Goal: Transaction & Acquisition: Purchase product/service

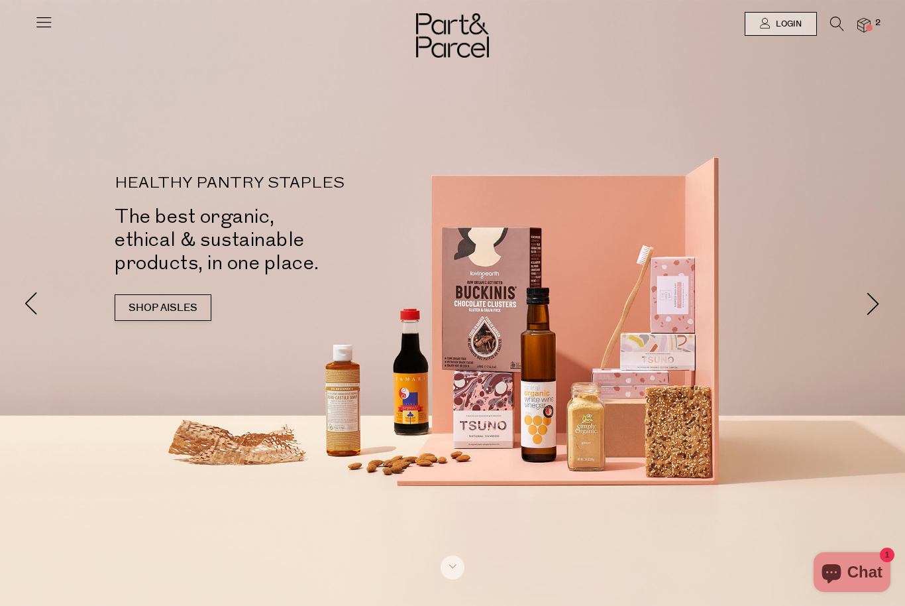
click at [800, 25] on span "Login" at bounding box center [787, 24] width 29 height 11
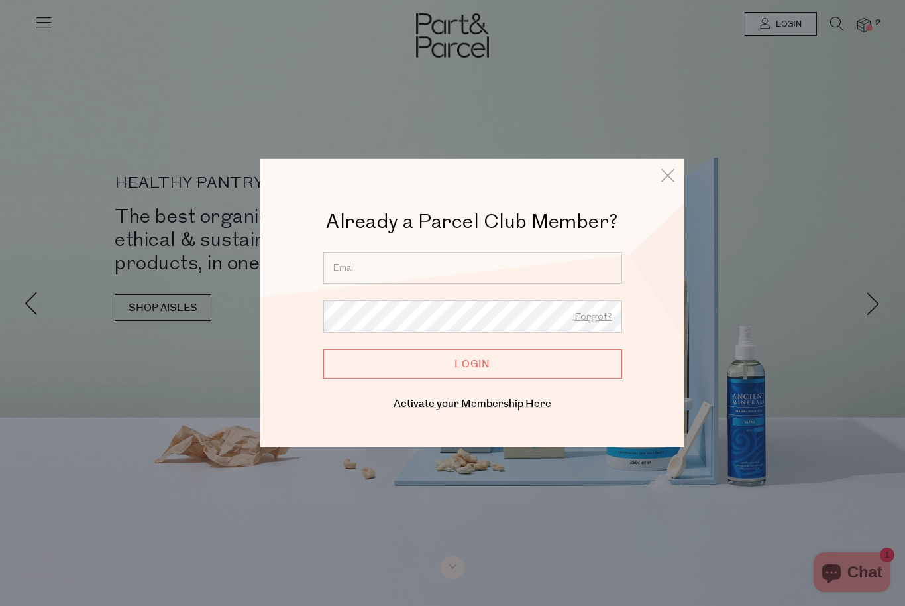
click at [346, 272] on input "email" at bounding box center [472, 268] width 299 height 32
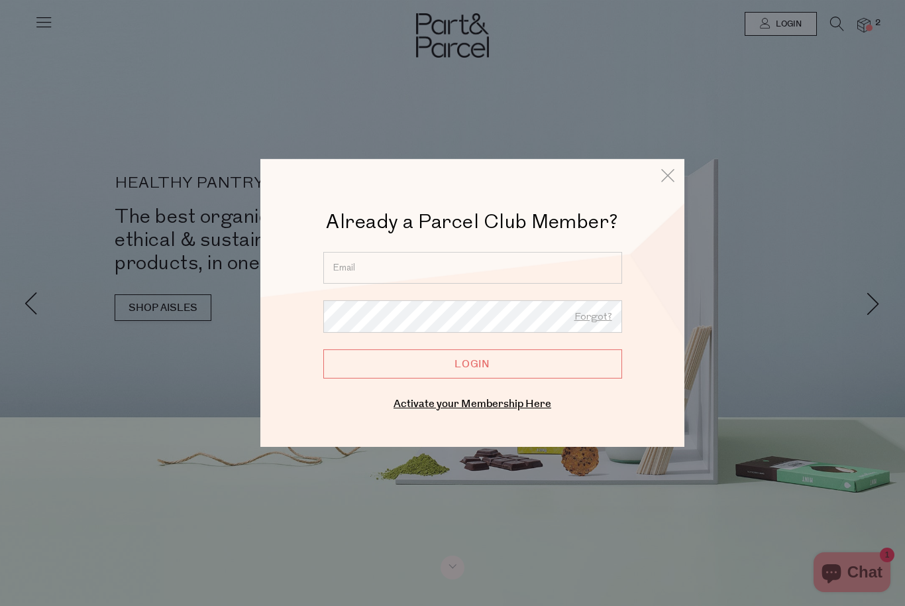
type input "arno.arbeithuber@bigpond.com"
click at [472, 364] on input "Login" at bounding box center [472, 363] width 299 height 29
click at [456, 363] on input "Login" at bounding box center [472, 363] width 299 height 29
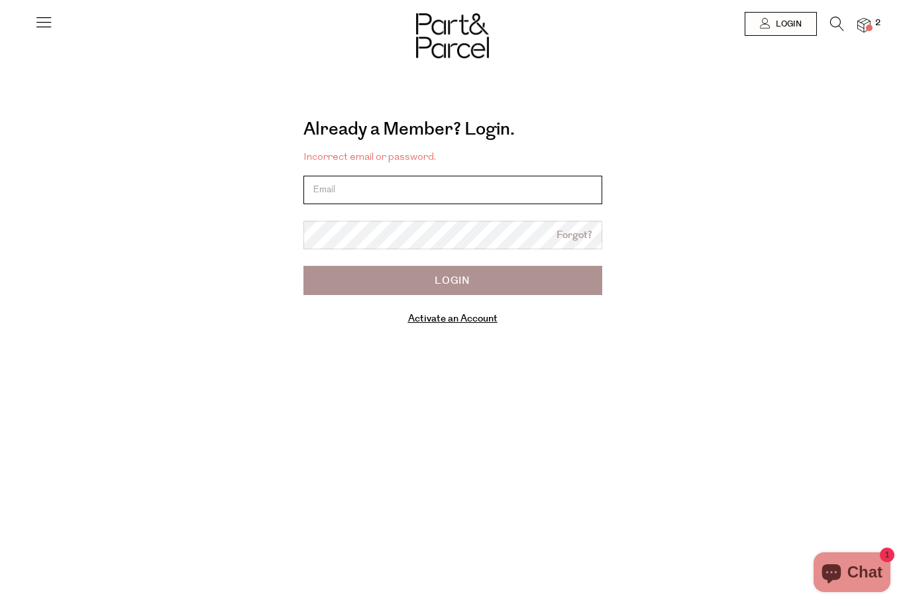
type input "arno.arbeithuber@bigpond.com"
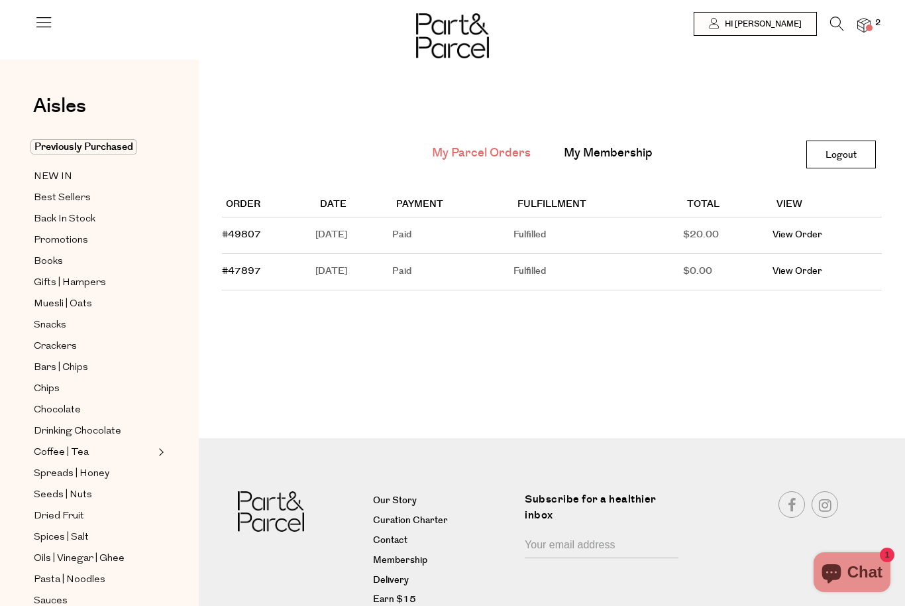
click at [871, 24] on img at bounding box center [863, 25] width 13 height 15
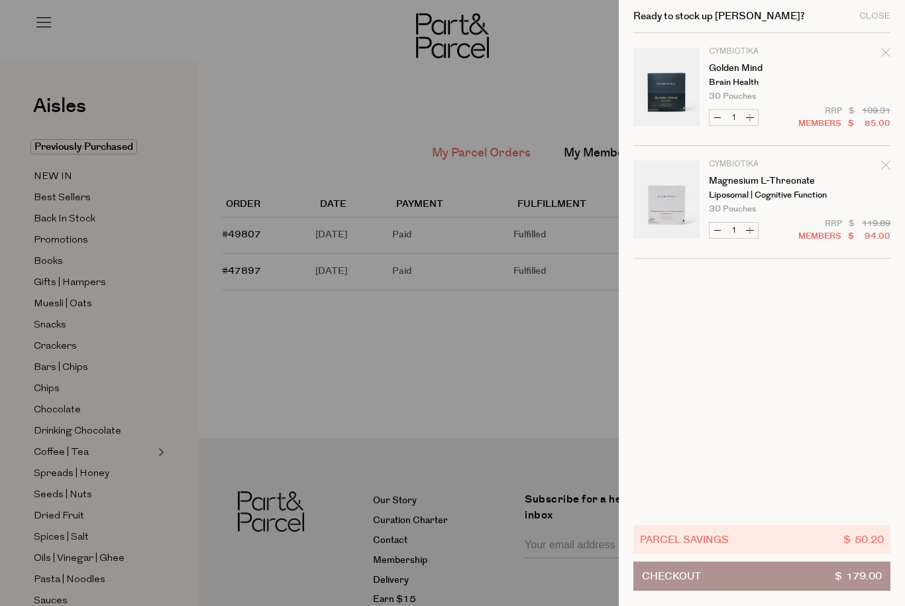
click at [883, 13] on div "Close" at bounding box center [874, 16] width 31 height 9
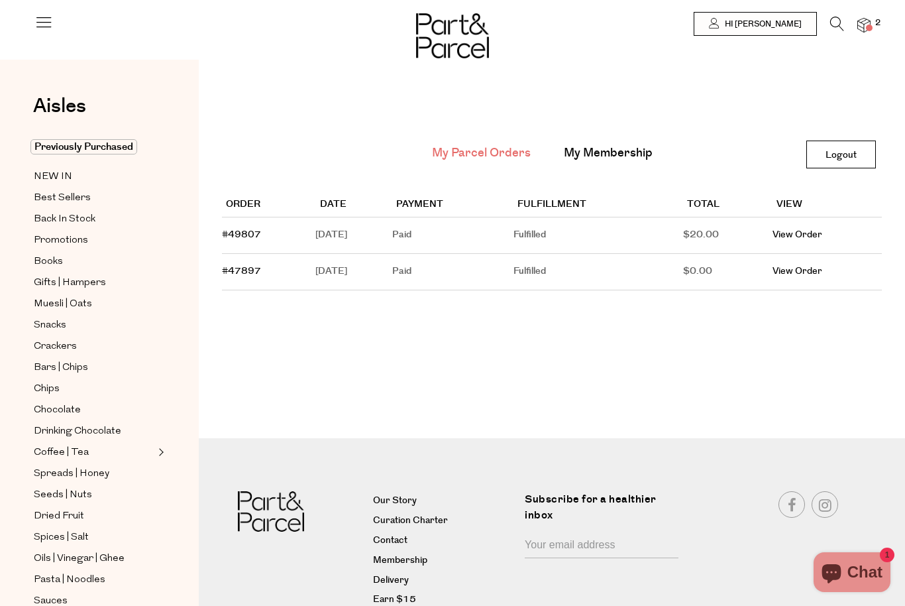
click at [34, 29] on icon at bounding box center [43, 22] width 19 height 19
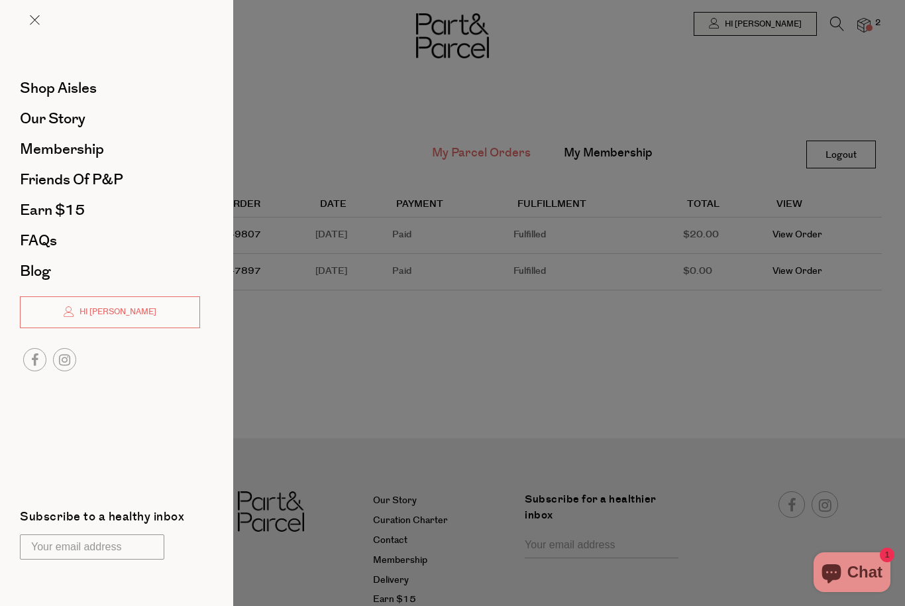
click at [52, 93] on span "Shop Aisles" at bounding box center [58, 88] width 77 height 21
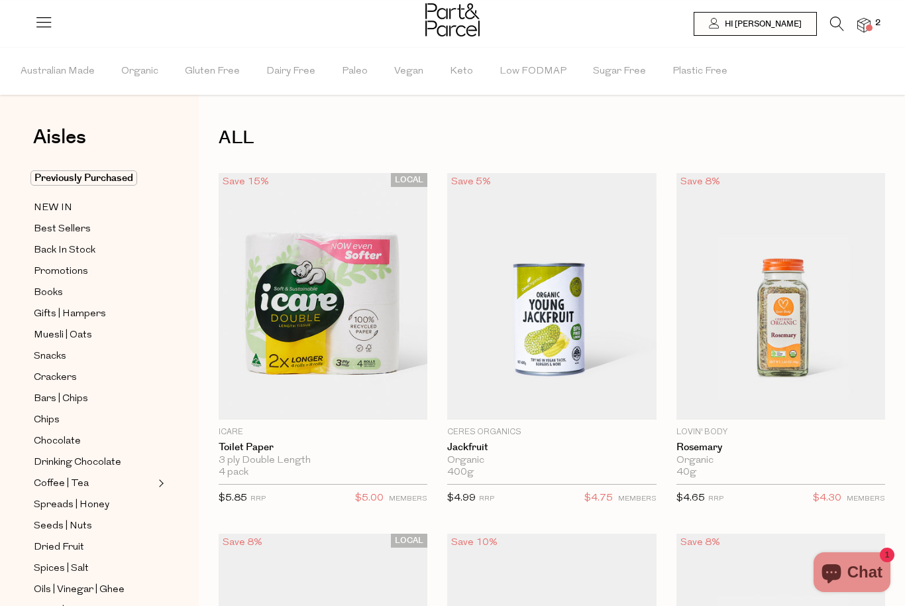
click at [844, 25] on icon at bounding box center [837, 24] width 14 height 15
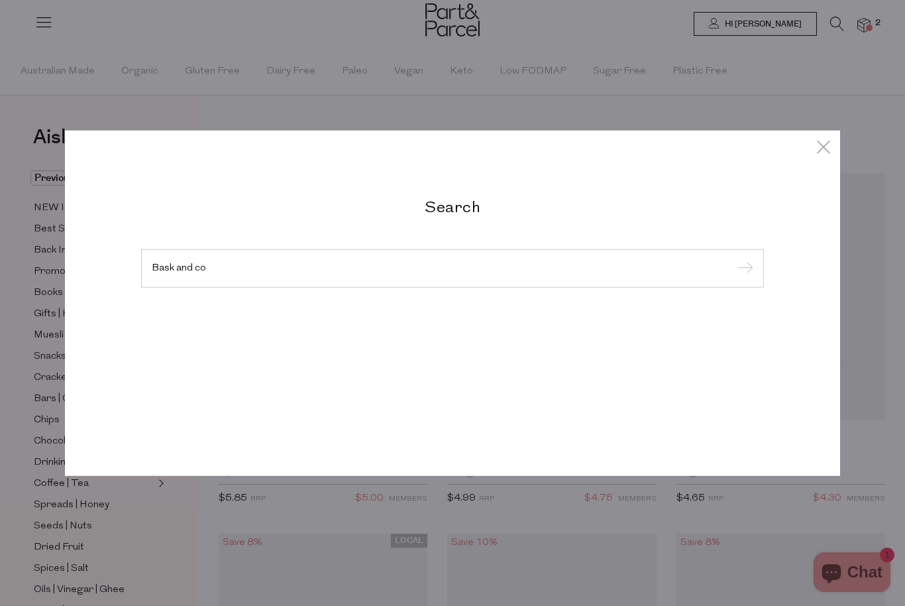
type input "Bask and co"
click at [743, 259] on input "submit" at bounding box center [743, 269] width 20 height 20
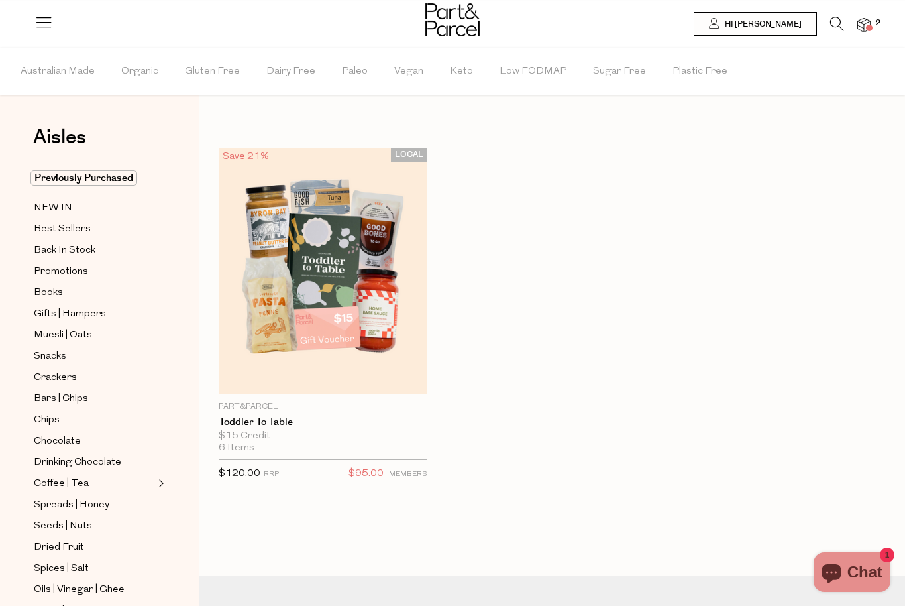
click at [55, 211] on span "NEW IN" at bounding box center [53, 208] width 38 height 16
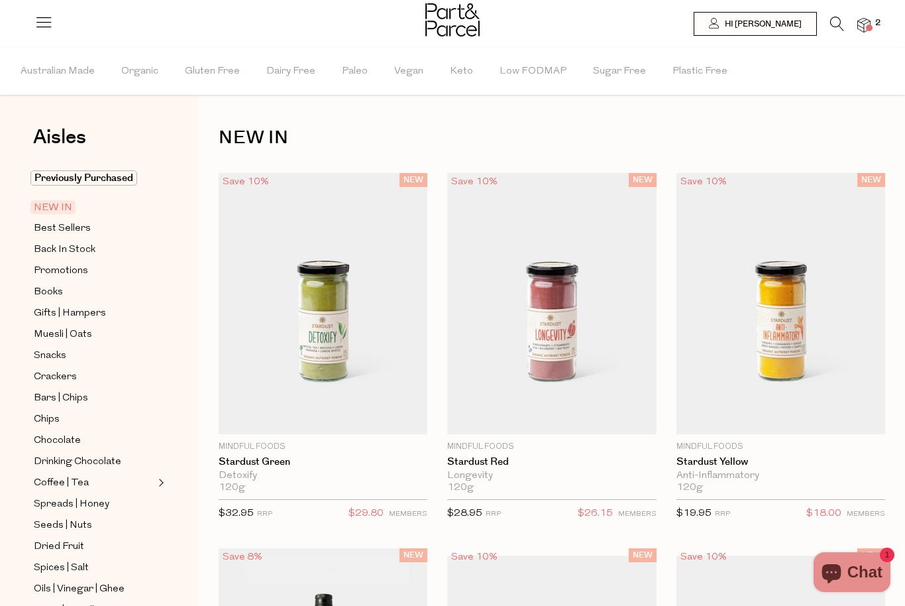
click at [844, 22] on icon at bounding box center [837, 24] width 14 height 15
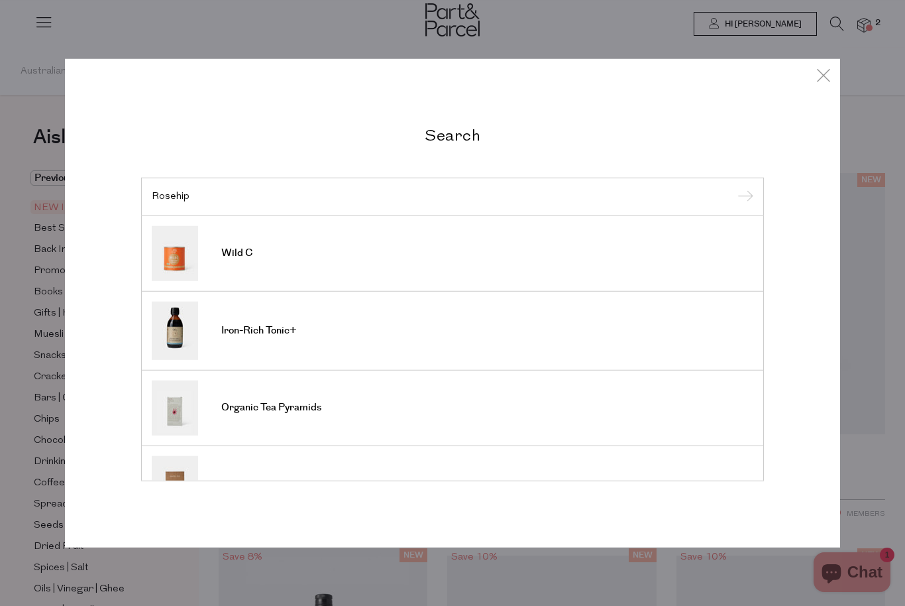
type input "Rosehip"
click at [743, 197] on input "submit" at bounding box center [743, 197] width 20 height 20
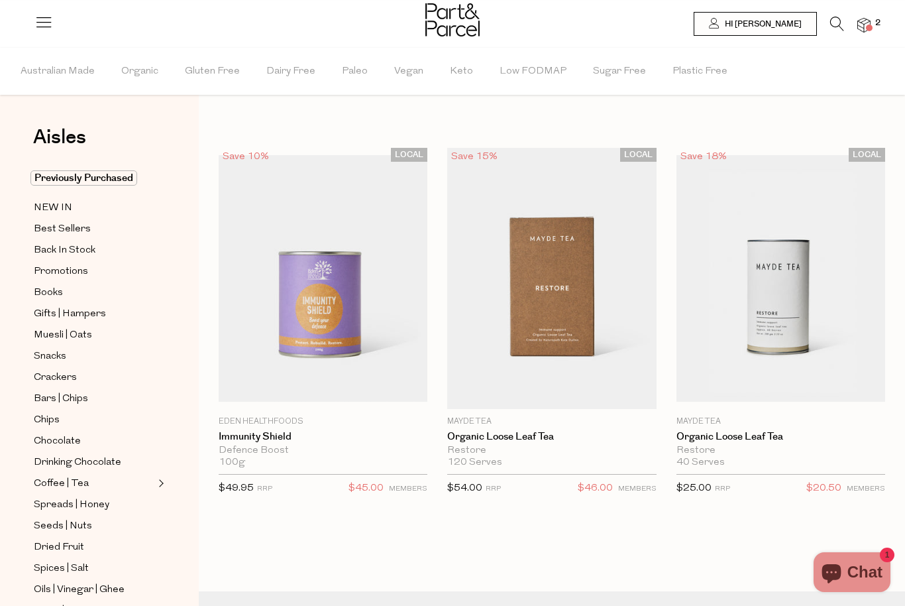
click at [51, 235] on span "Best Sellers" at bounding box center [62, 229] width 57 height 16
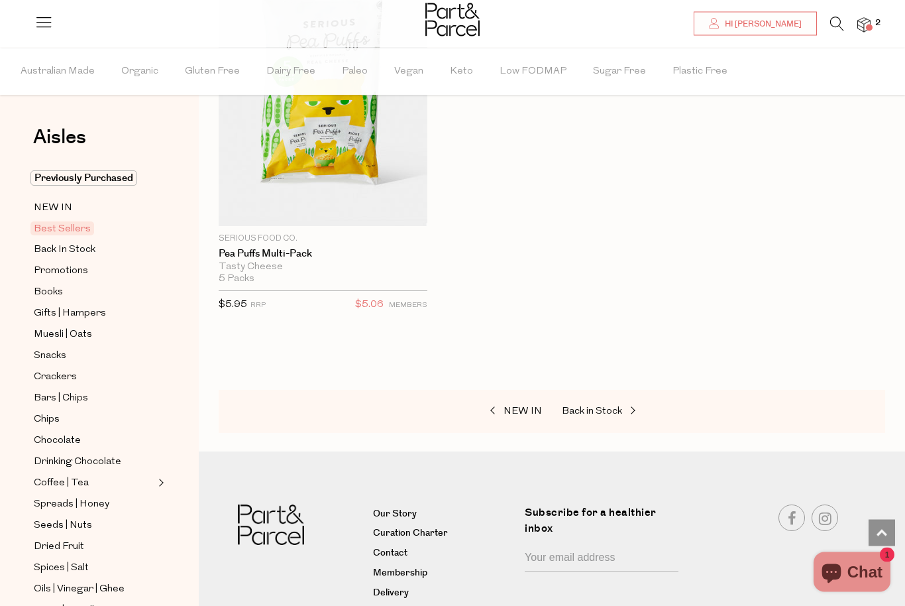
scroll to position [4931, 0]
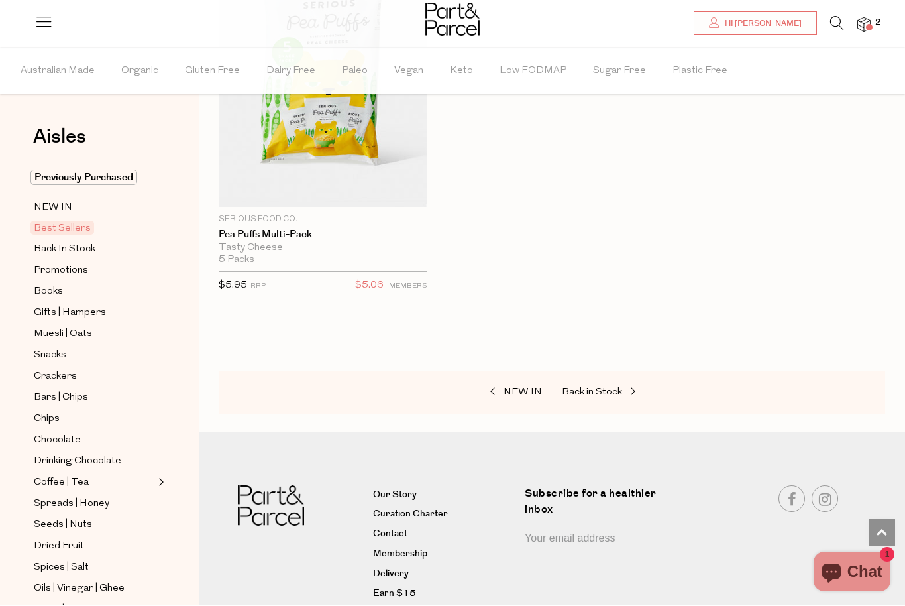
click at [62, 272] on span "Promotions" at bounding box center [61, 271] width 54 height 16
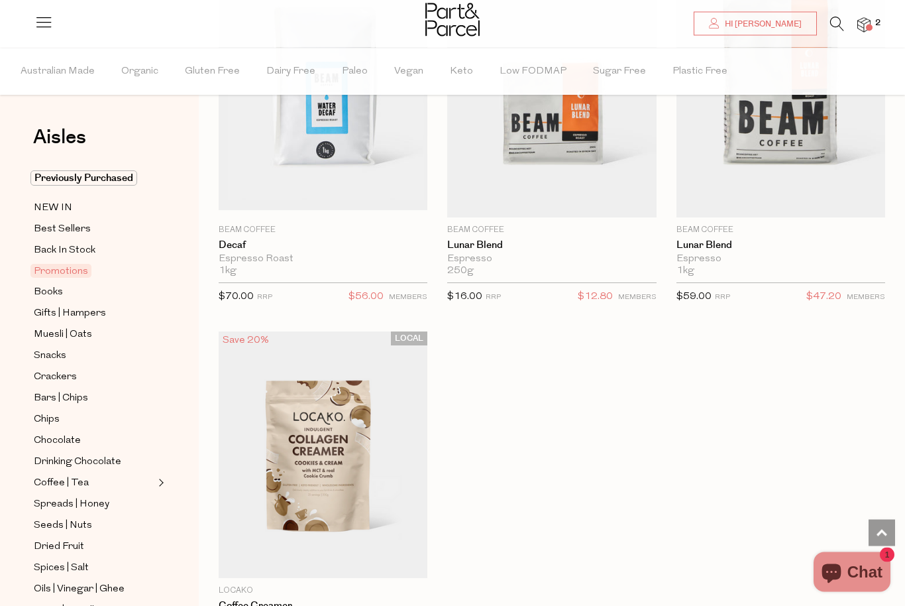
scroll to position [1659, 0]
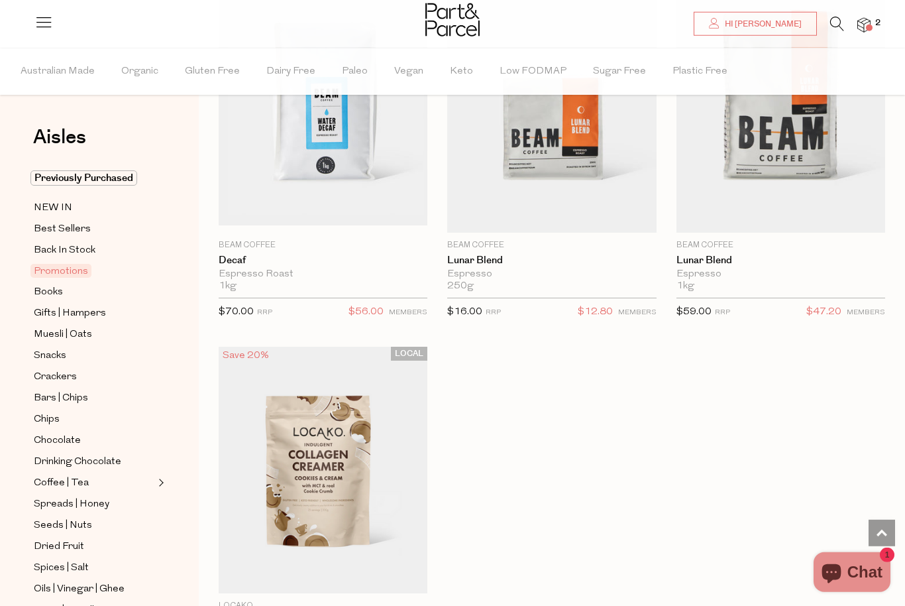
click at [46, 289] on span "Books" at bounding box center [48, 292] width 29 height 16
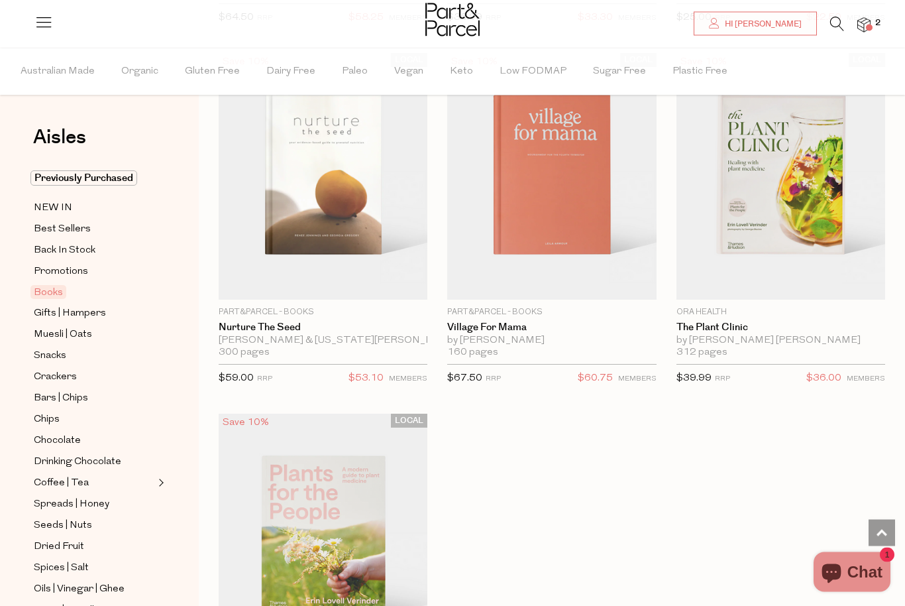
scroll to position [841, 0]
click at [58, 317] on span "Gifts | Hampers" at bounding box center [70, 313] width 72 height 16
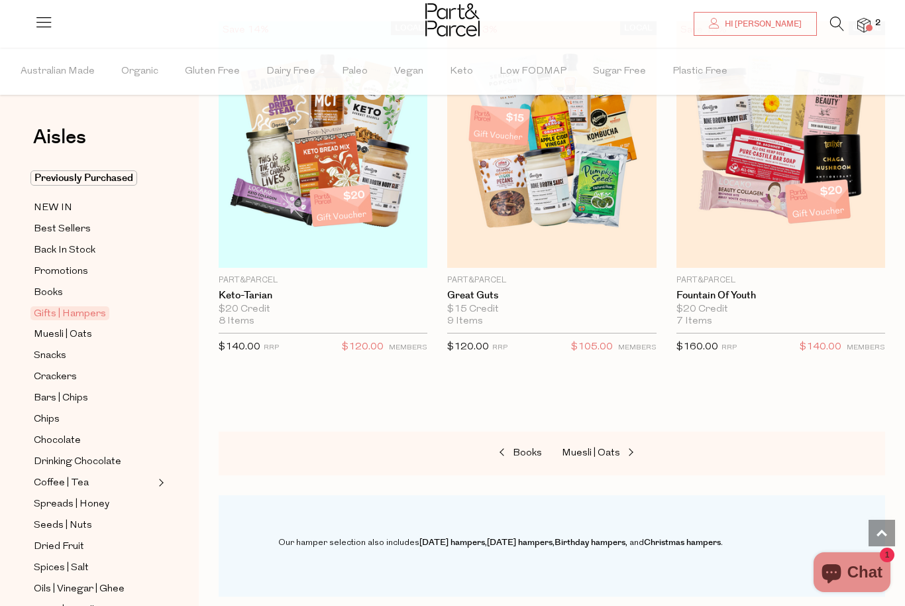
scroll to position [871, 0]
click at [64, 335] on span "Muesli | Oats" at bounding box center [63, 335] width 58 height 16
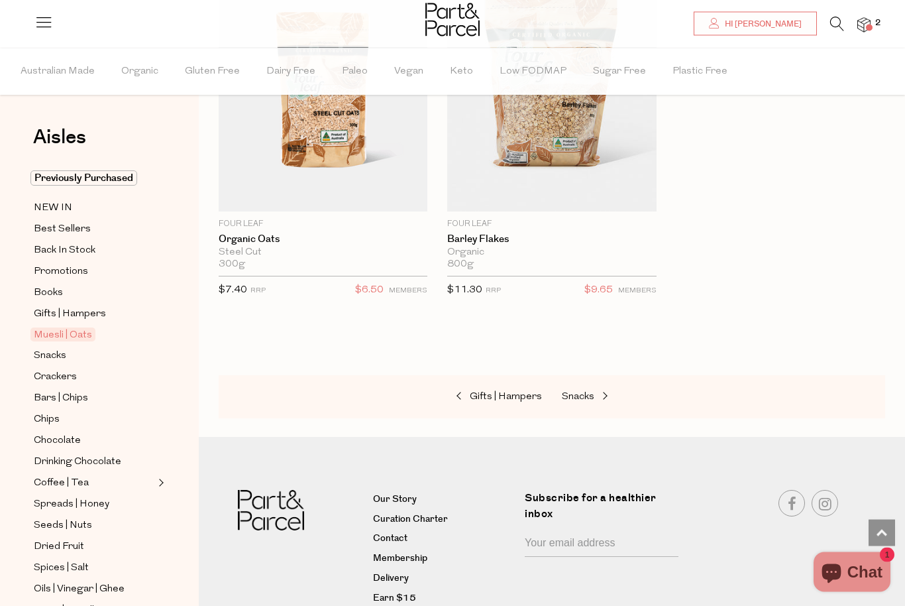
scroll to position [6005, 0]
click at [48, 349] on span "Snacks" at bounding box center [50, 356] width 32 height 16
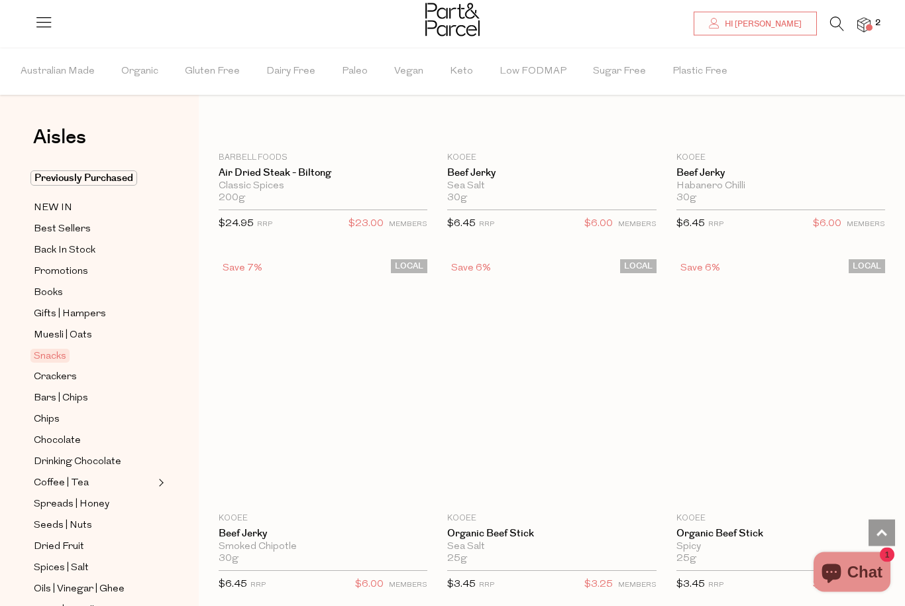
scroll to position [34, 0]
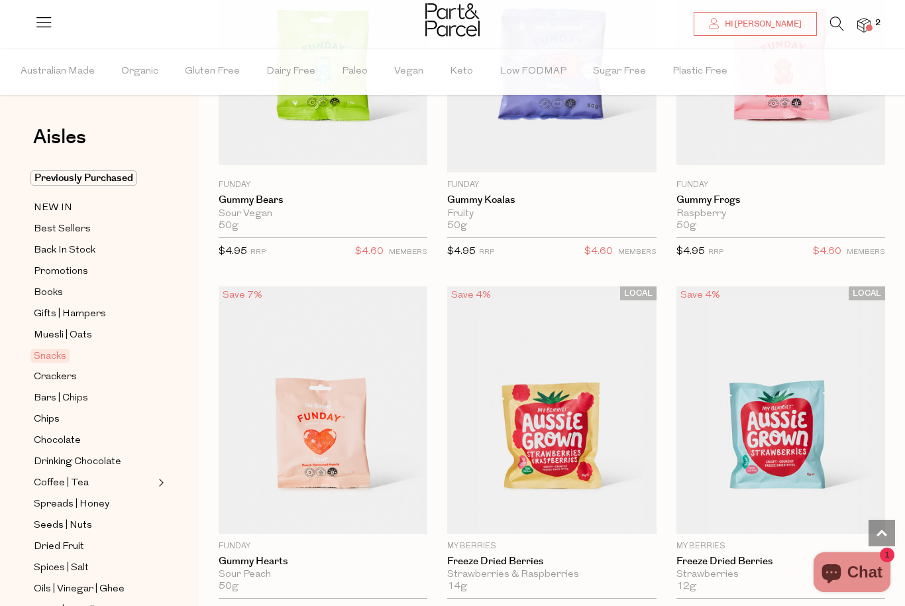
click at [57, 373] on span "Crackers" at bounding box center [55, 377] width 43 height 16
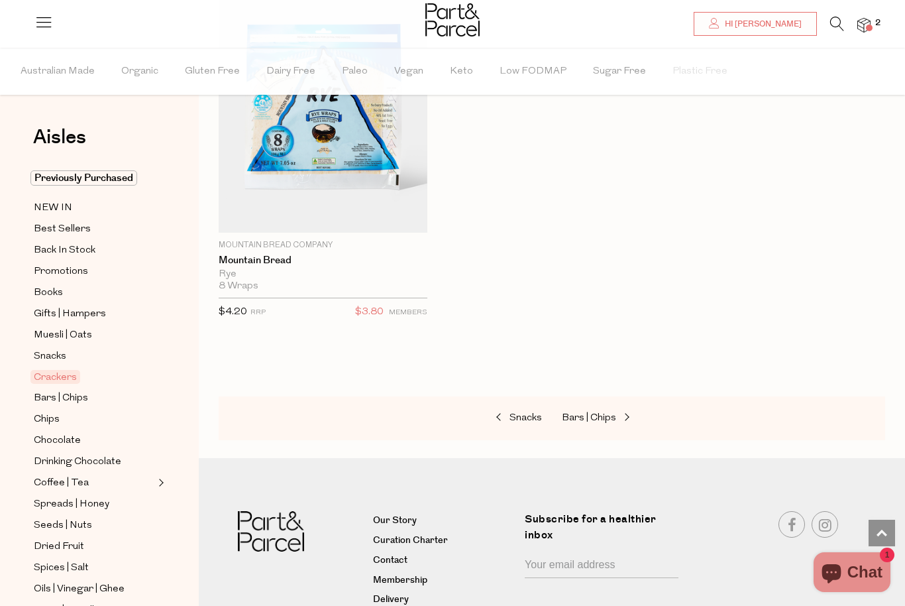
scroll to position [4511, 0]
click at [70, 522] on span "Seeds | Nuts" at bounding box center [63, 525] width 58 height 16
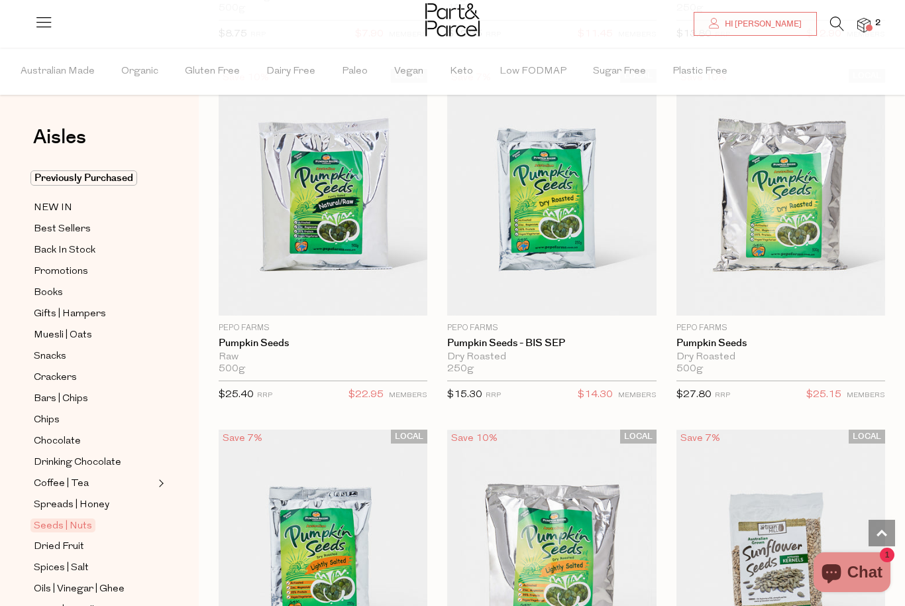
scroll to position [4067, 0]
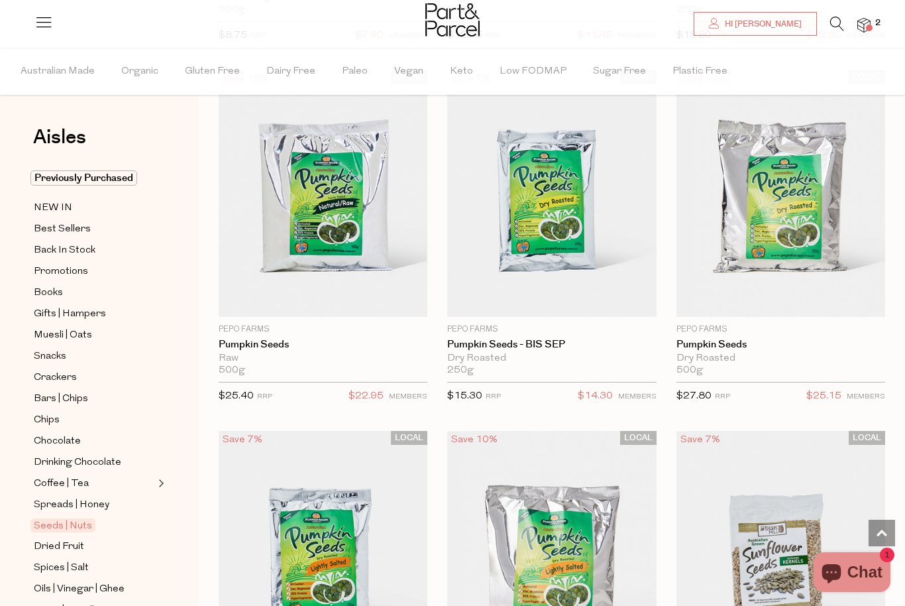
click at [759, 193] on span "Add To Parcel" at bounding box center [780, 187] width 82 height 14
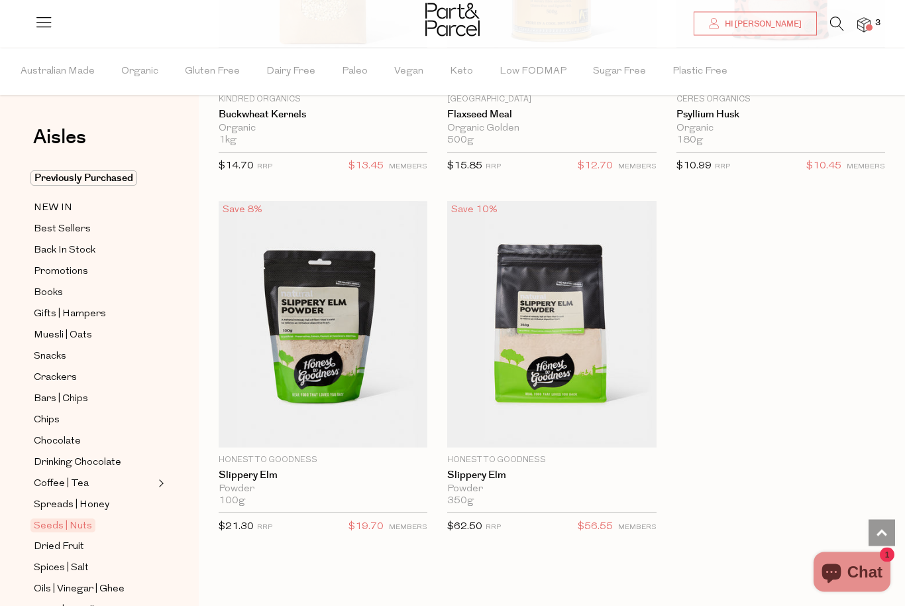
scroll to position [5379, 0]
click at [68, 561] on span "Spices | Salt" at bounding box center [61, 568] width 55 height 16
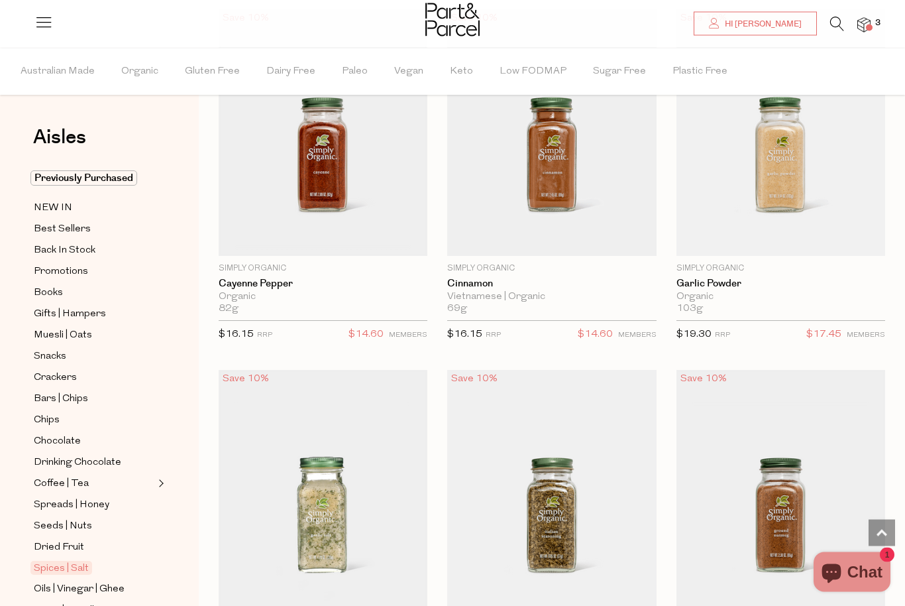
scroll to position [2704, 0]
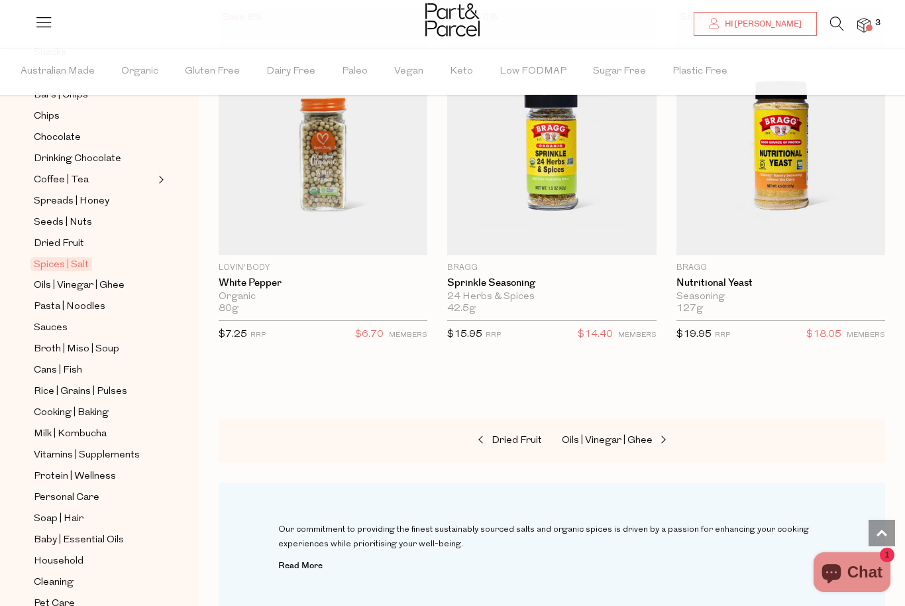
scroll to position [302, 0]
click at [66, 282] on span "Oils | Vinegar | Ghee" at bounding box center [79, 287] width 91 height 16
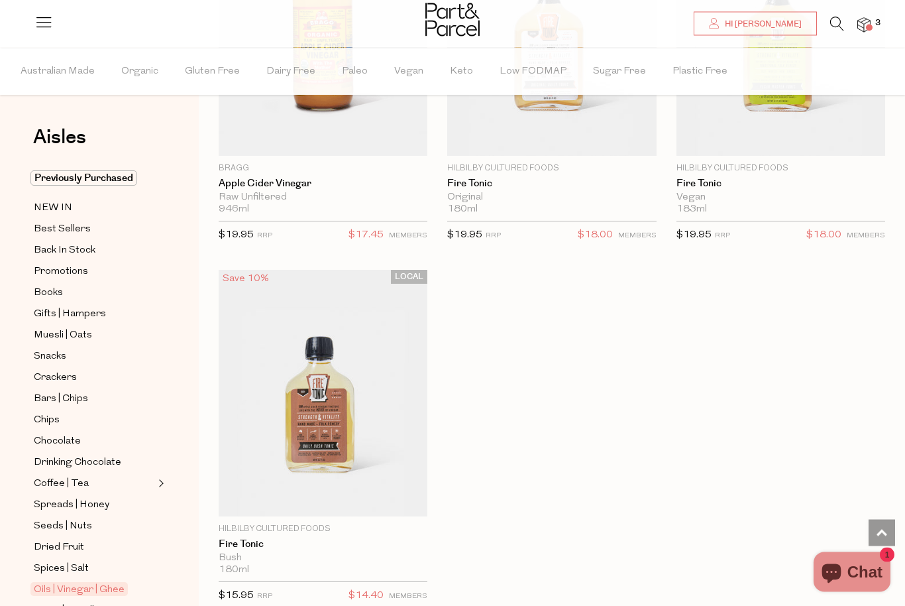
scroll to position [5374, 0]
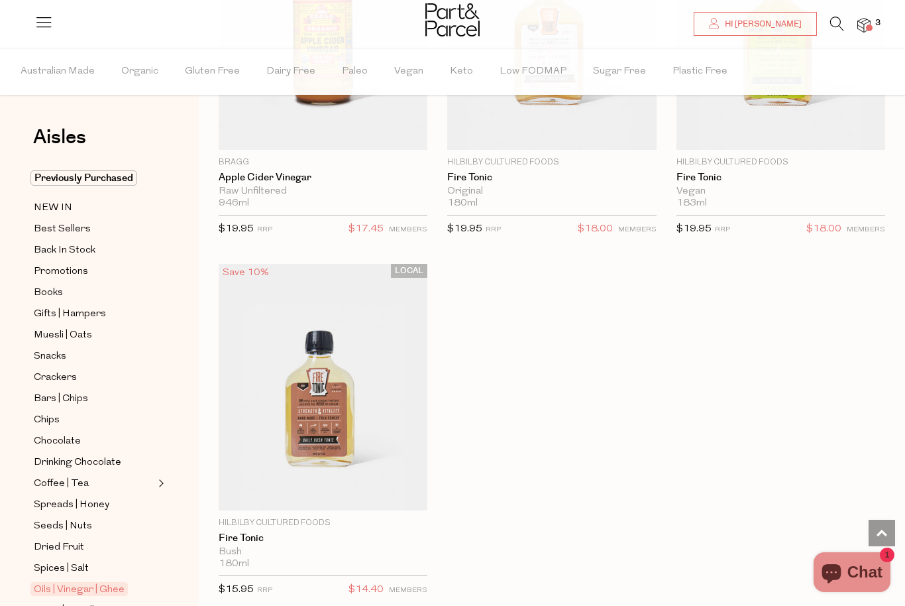
click at [72, 602] on span "Pasta | Noodles" at bounding box center [70, 610] width 72 height 16
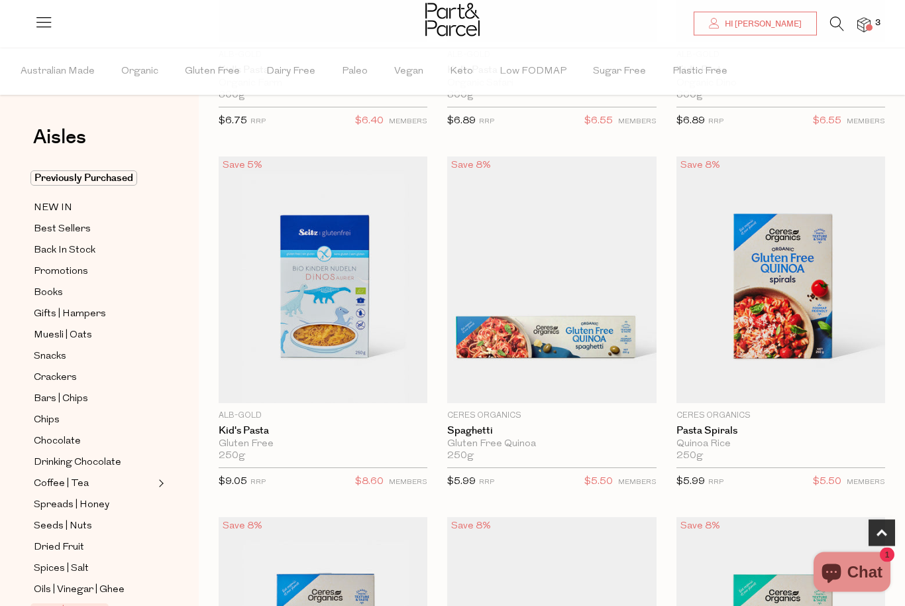
scroll to position [377, 0]
click at [537, 393] on span "Add To Parcel" at bounding box center [552, 395] width 82 height 14
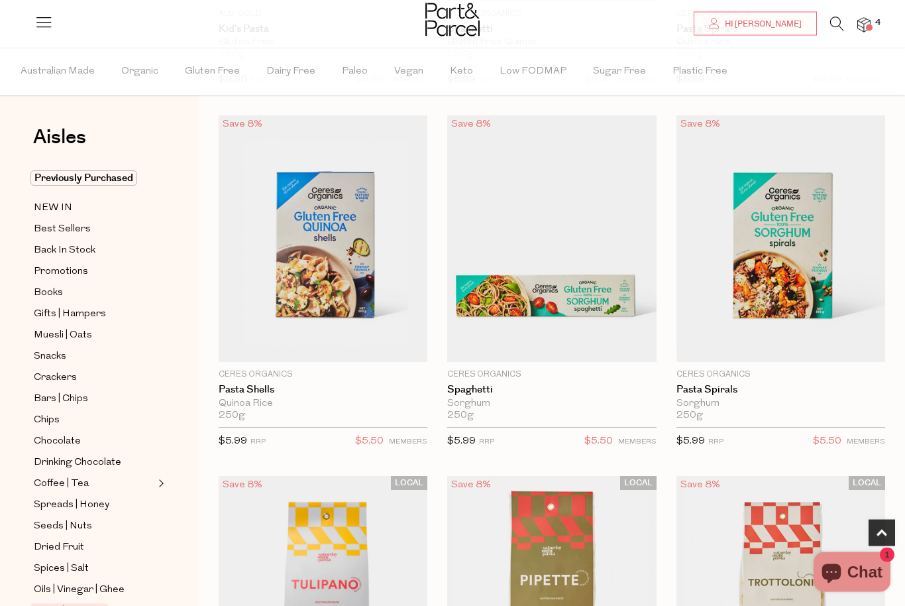
scroll to position [778, 0]
click at [308, 347] on span "Add To Parcel" at bounding box center [323, 354] width 82 height 14
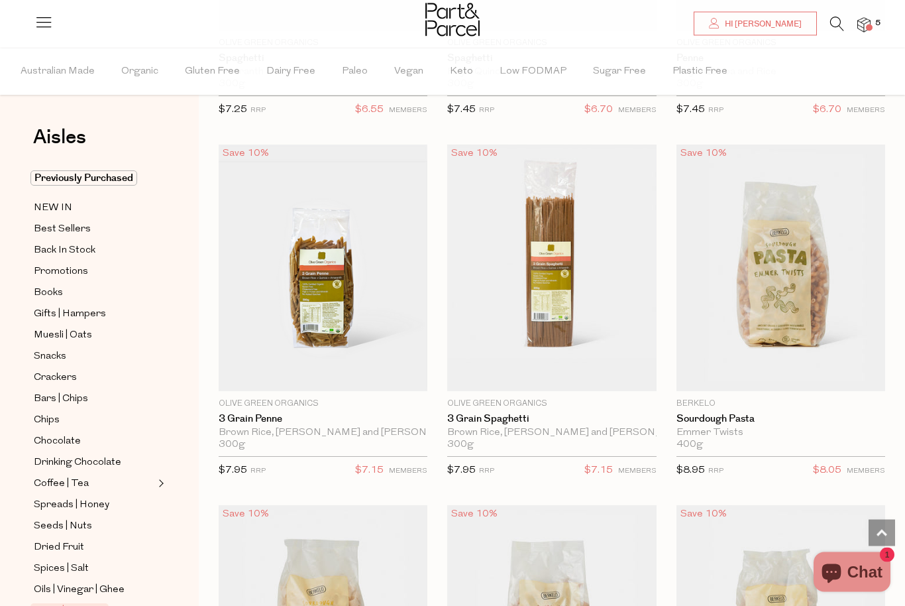
scroll to position [1831, 0]
click at [521, 376] on span "Add To Parcel" at bounding box center [552, 383] width 82 height 14
click at [313, 376] on span "Add To Parcel" at bounding box center [323, 383] width 82 height 14
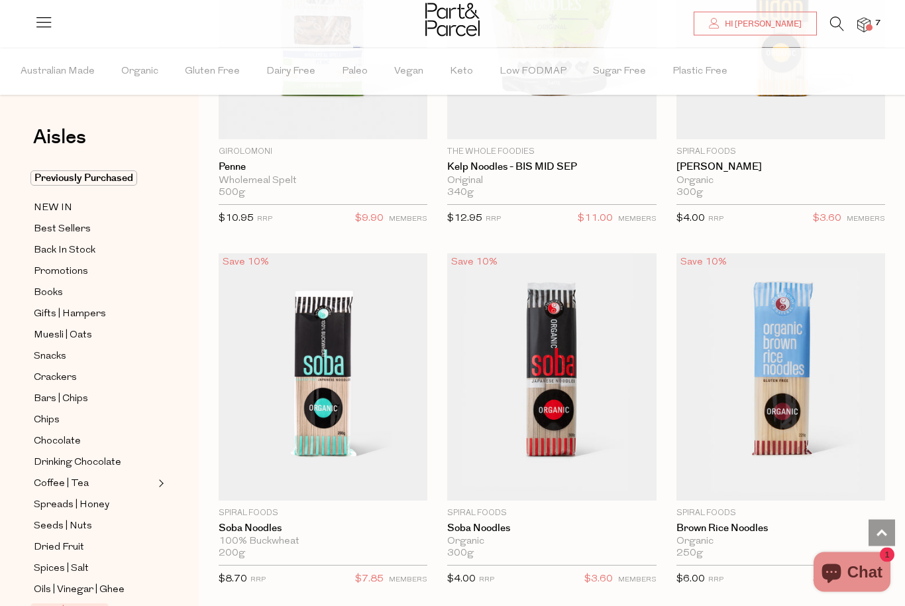
scroll to position [4269, 0]
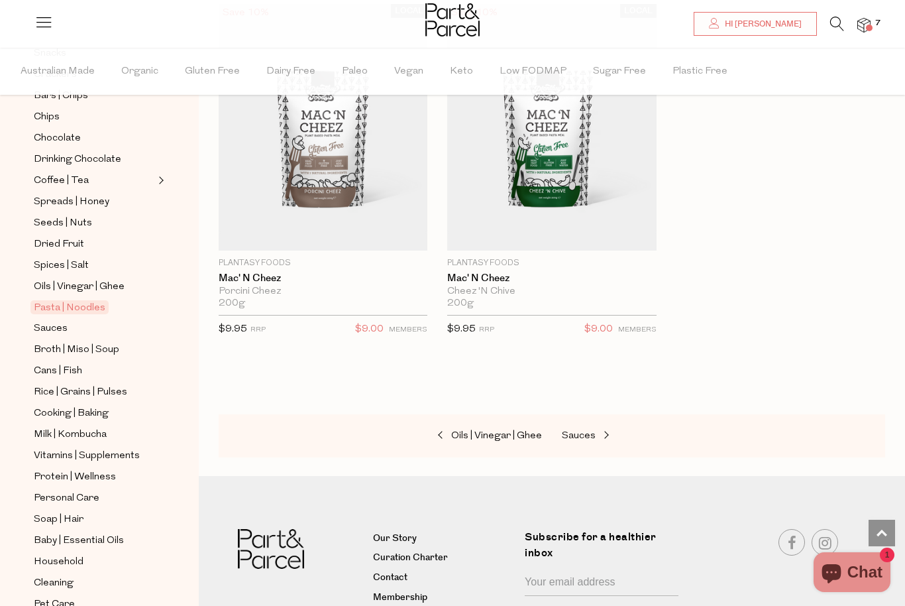
scroll to position [302, 0]
click at [48, 321] on span "Sauces" at bounding box center [51, 329] width 34 height 16
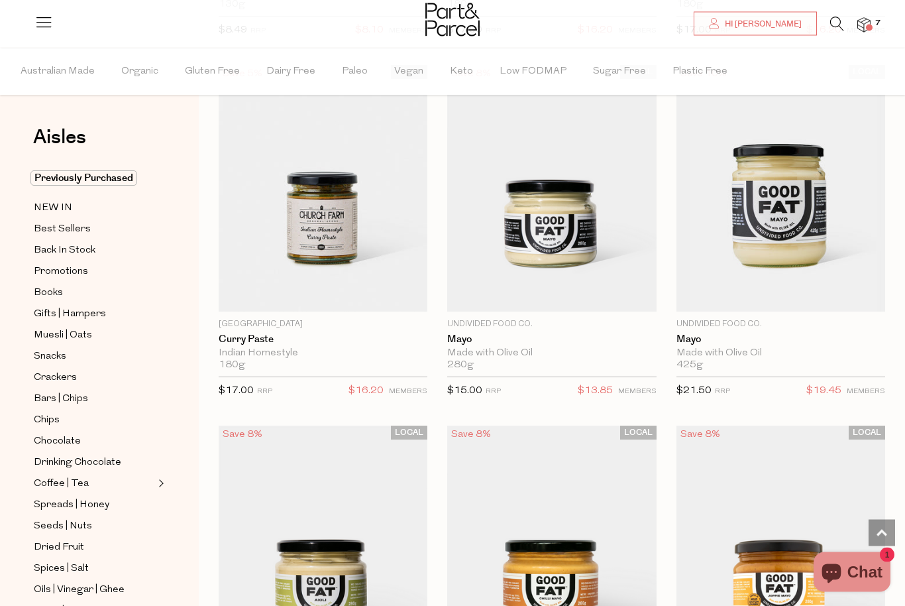
scroll to position [1905, 0]
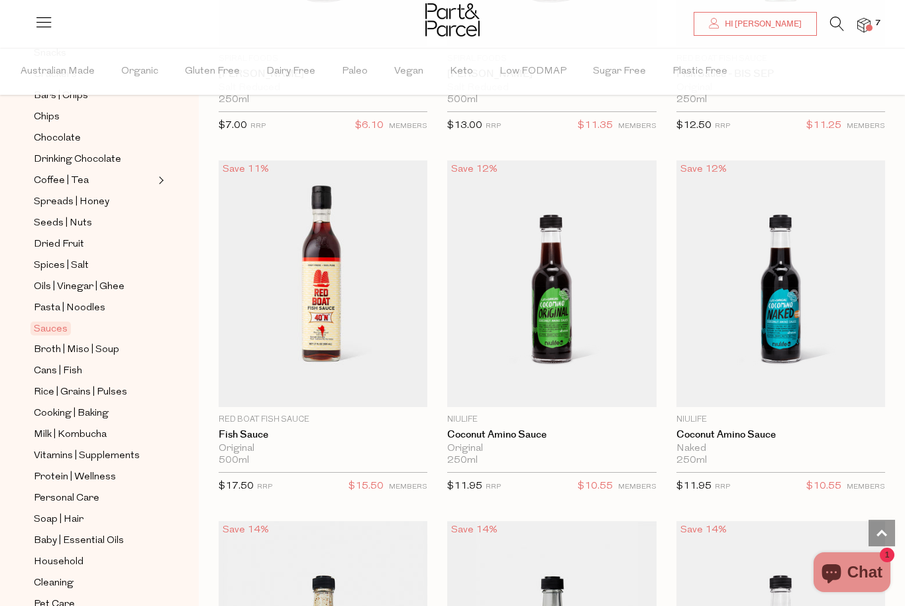
scroll to position [302, 0]
click at [64, 406] on span "Cooking | Baking" at bounding box center [71, 414] width 75 height 16
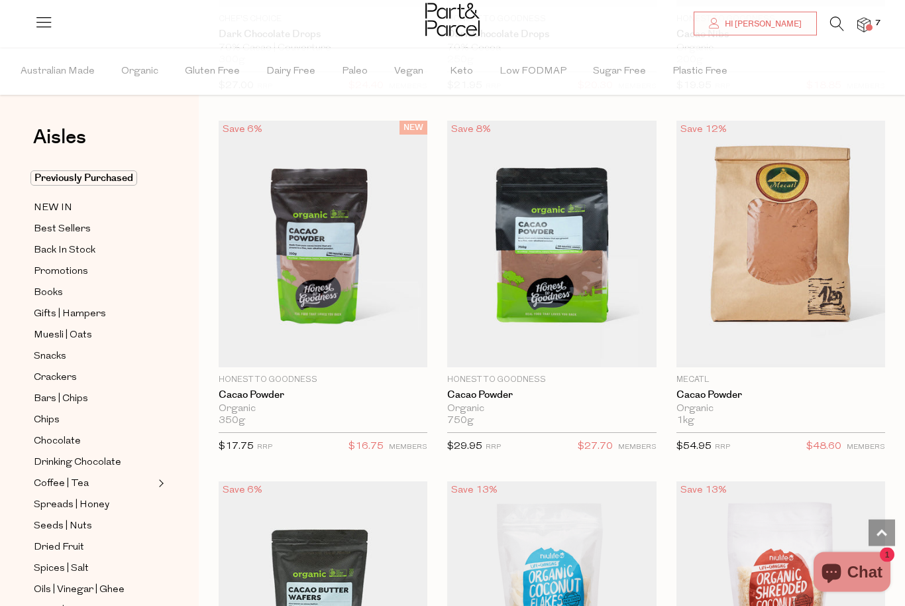
scroll to position [3311, 0]
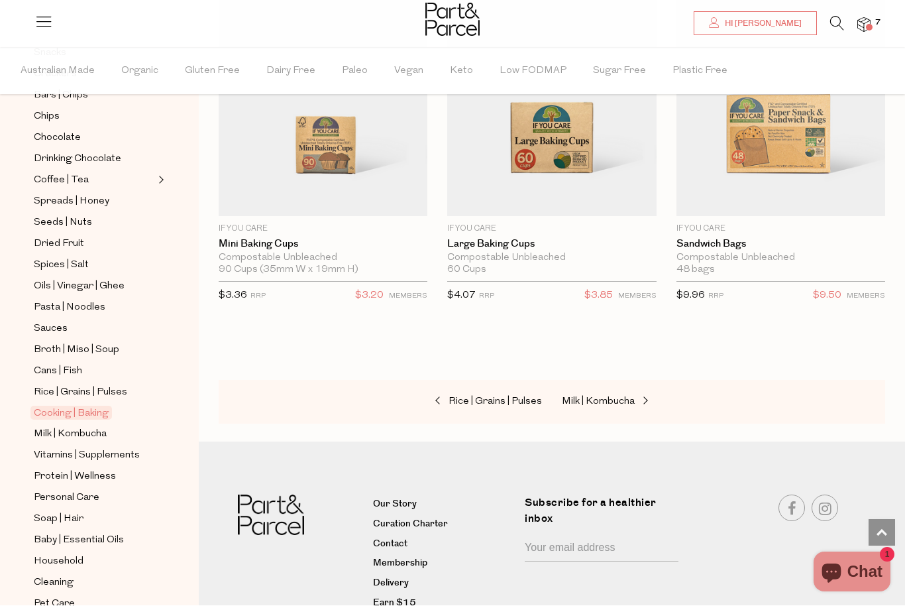
scroll to position [302, 0]
click at [52, 449] on span "Vitamins | Supplements" at bounding box center [87, 457] width 106 height 16
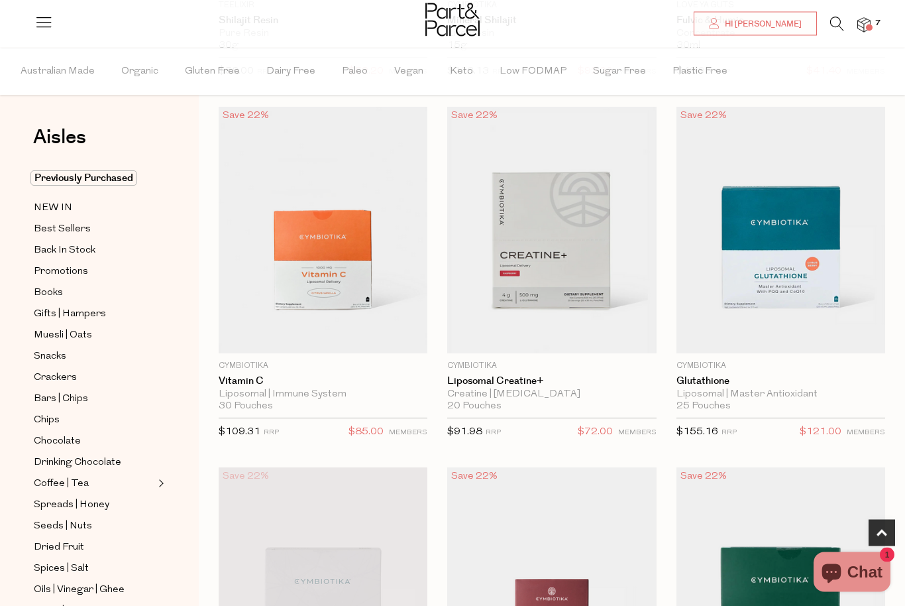
scroll to position [427, 0]
click at [701, 384] on link "Glutathione" at bounding box center [780, 381] width 209 height 12
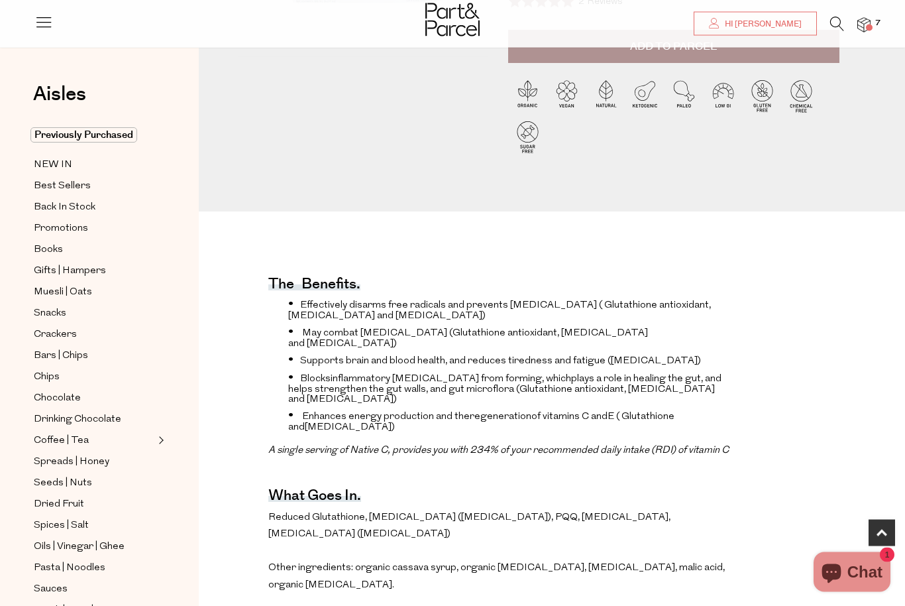
scroll to position [327, 0]
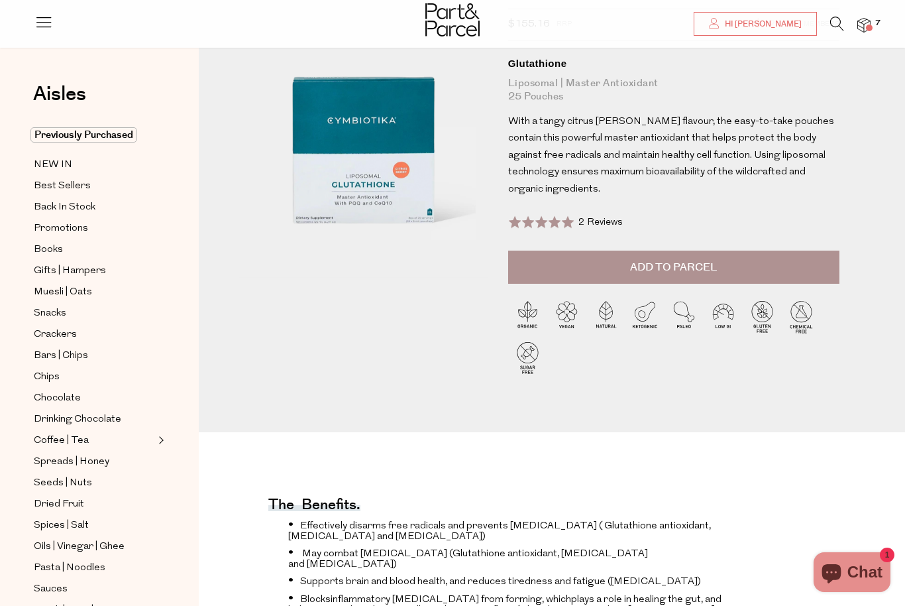
scroll to position [0, 0]
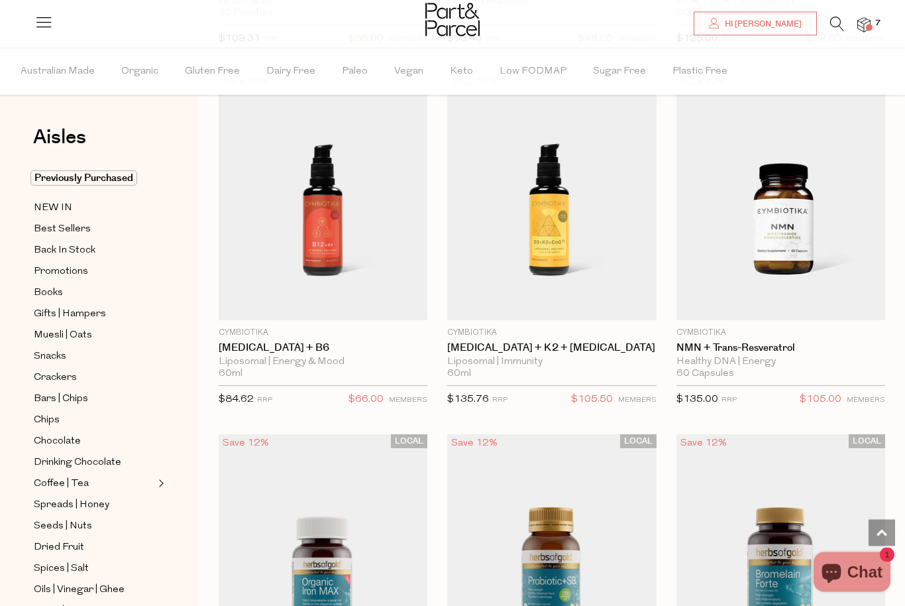
scroll to position [1542, 0]
click at [458, 343] on link "Vitamin D3 + K2 + CoQ10" at bounding box center [551, 347] width 209 height 12
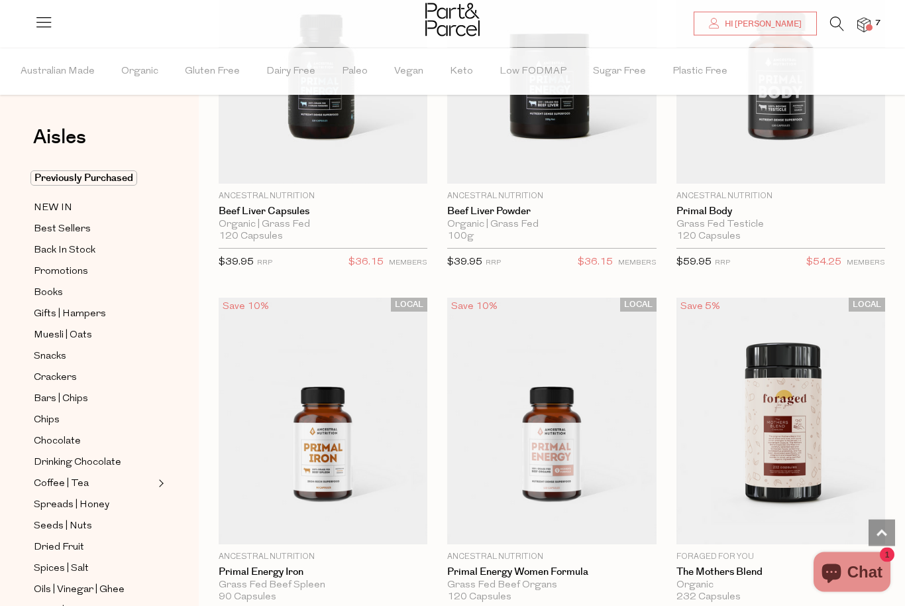
scroll to position [4230, 0]
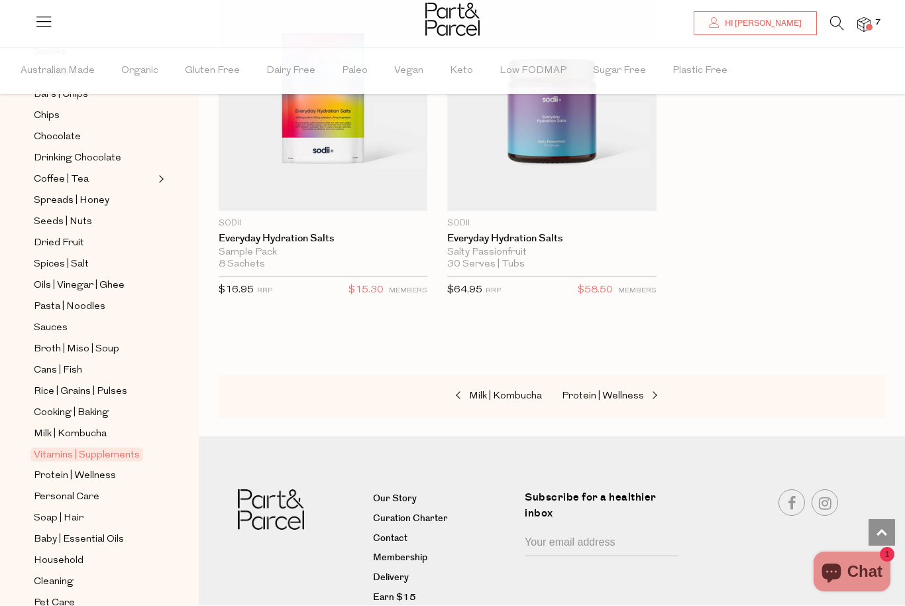
scroll to position [302, 0]
click at [80, 470] on span "Protein | Wellness" at bounding box center [75, 478] width 82 height 16
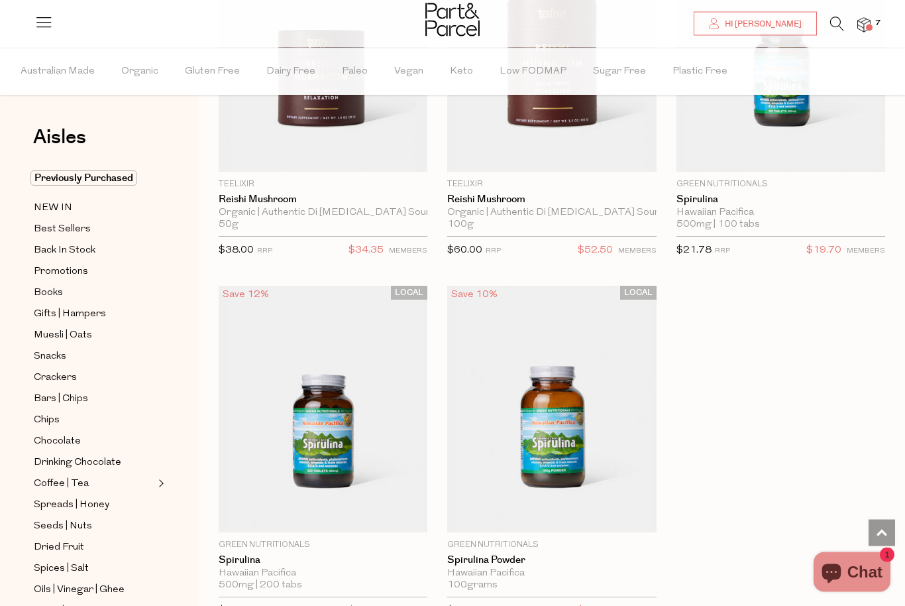
scroll to position [5671, 0]
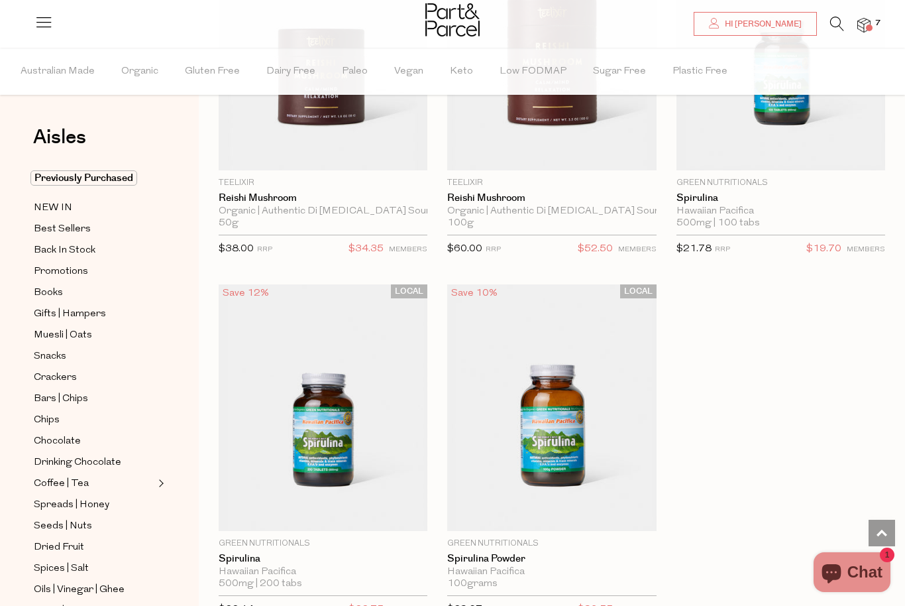
click at [251, 393] on img at bounding box center [323, 407] width 209 height 246
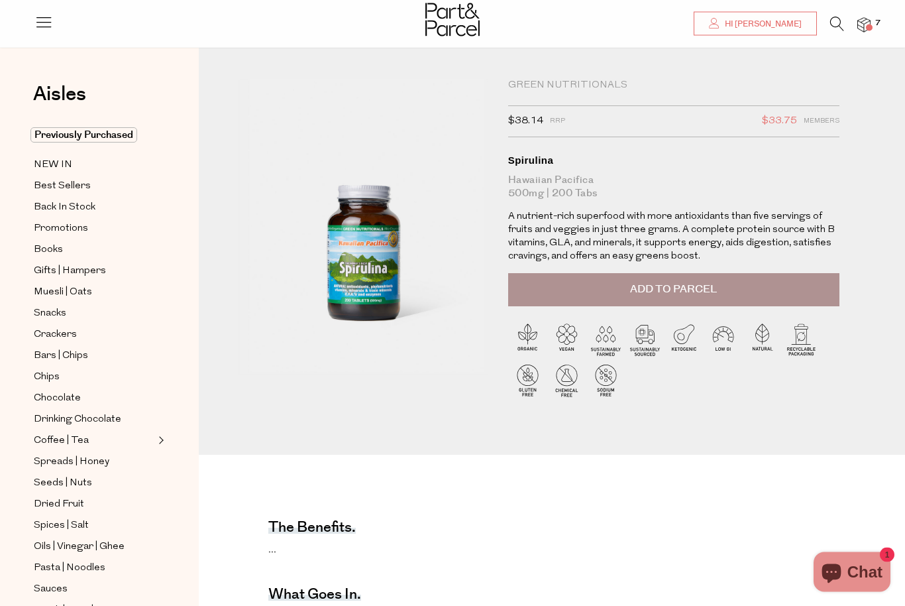
scroll to position [6, 0]
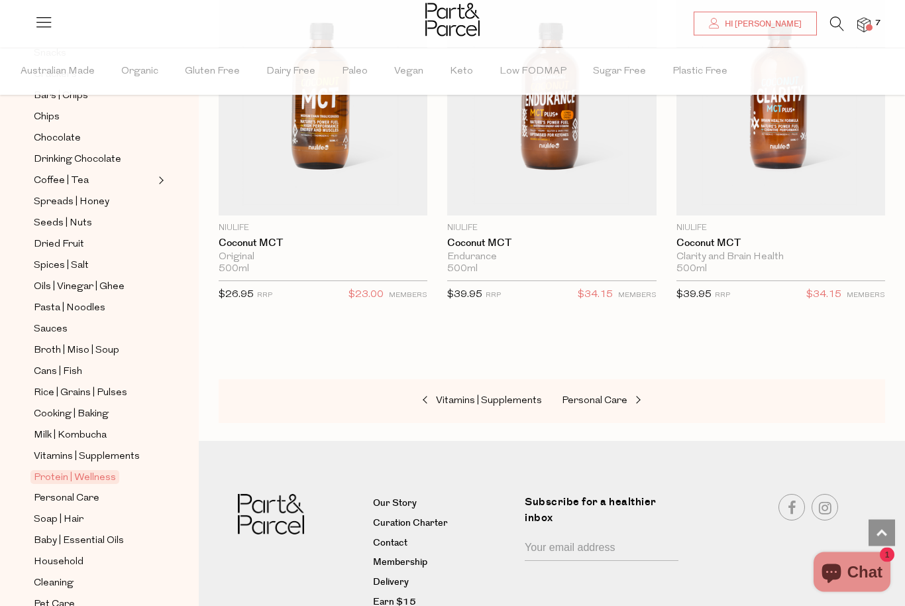
scroll to position [302, 0]
click at [64, 491] on span "Personal Care" at bounding box center [67, 499] width 66 height 16
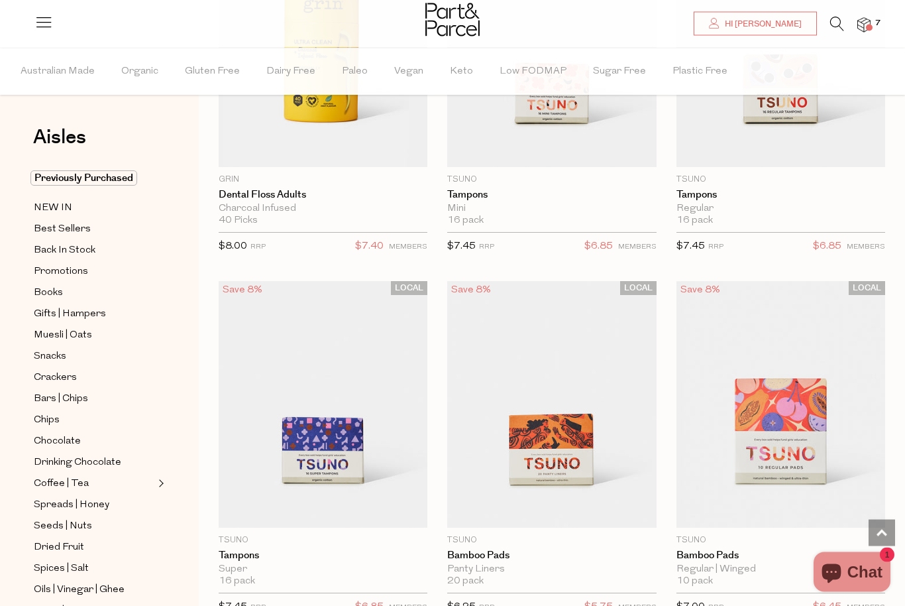
scroll to position [4218, 0]
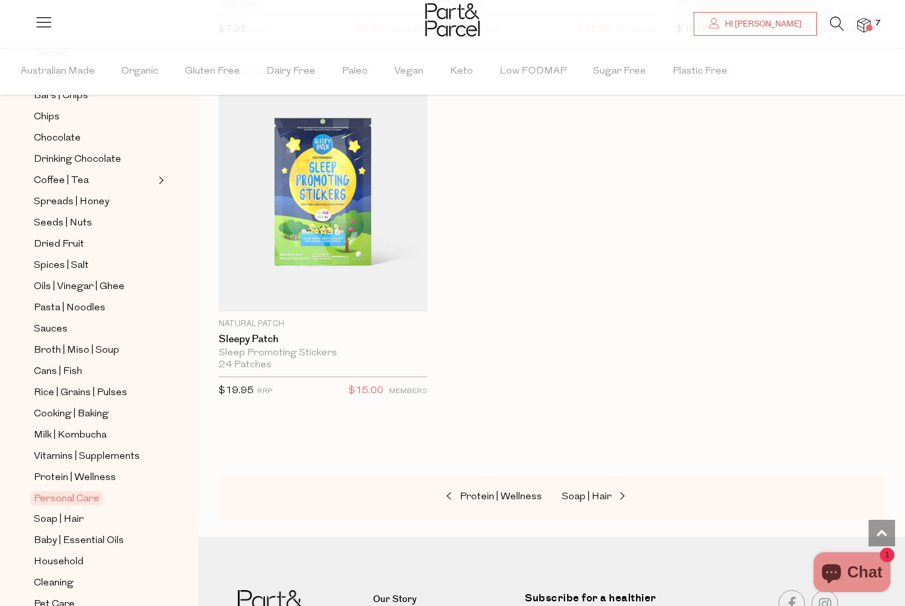
scroll to position [302, 0]
click at [48, 576] on span "Cleaning" at bounding box center [54, 584] width 40 height 16
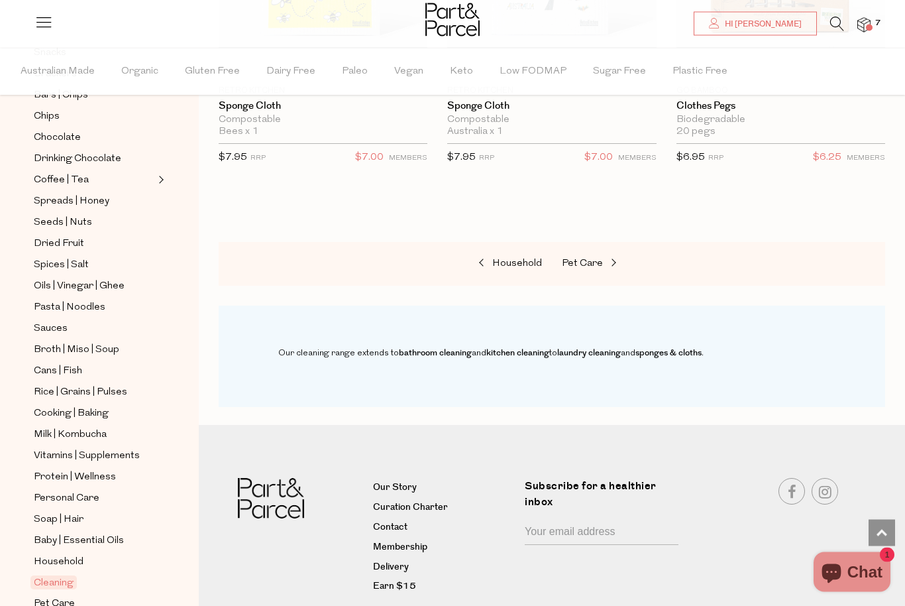
scroll to position [302, 0]
click at [53, 555] on span "Household" at bounding box center [59, 563] width 50 height 16
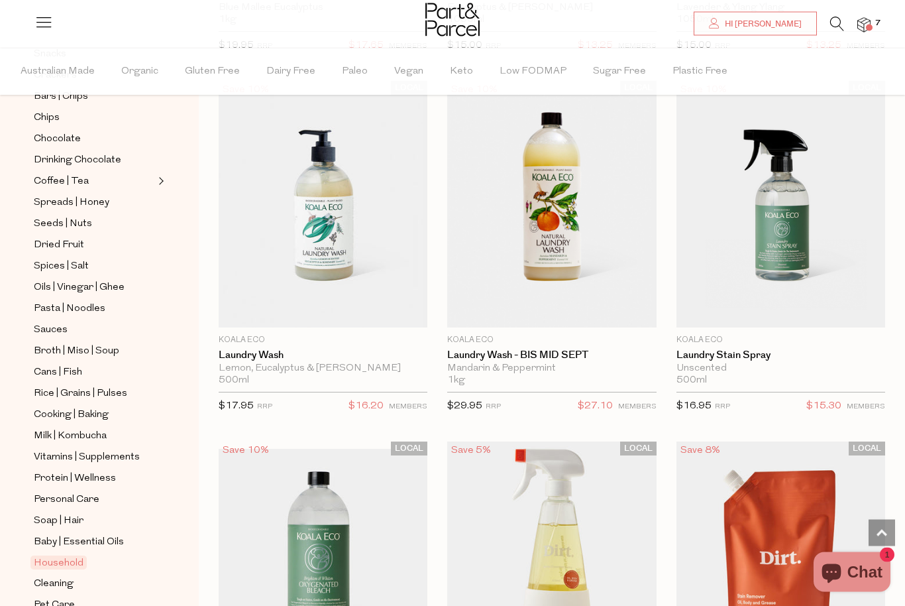
scroll to position [5154, 0]
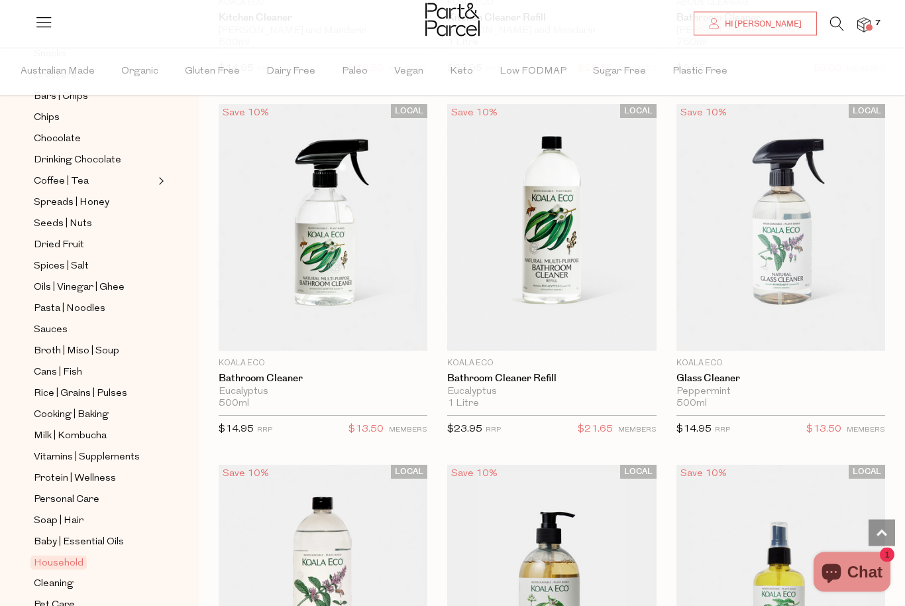
scroll to position [8072, 0]
click at [282, 223] on img at bounding box center [323, 227] width 209 height 246
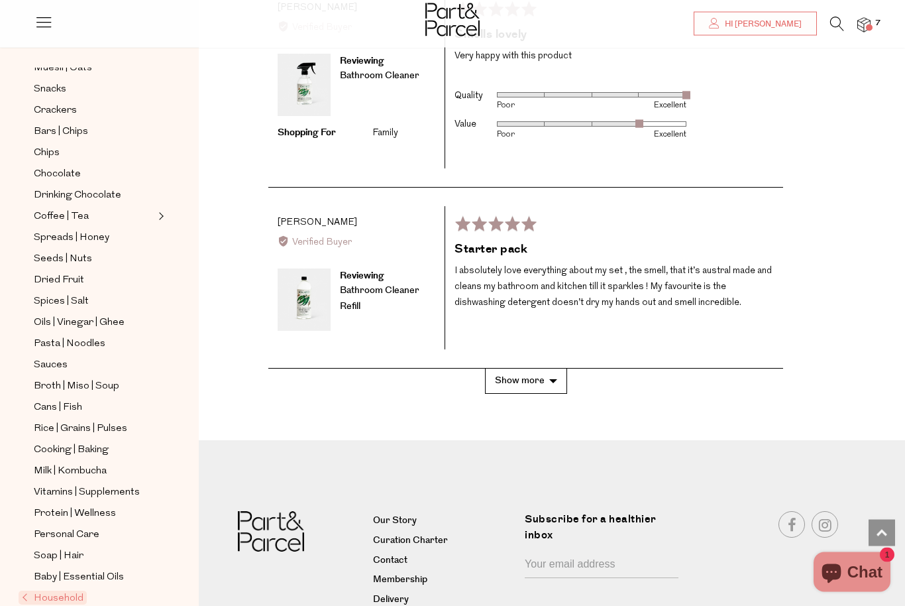
scroll to position [223, 0]
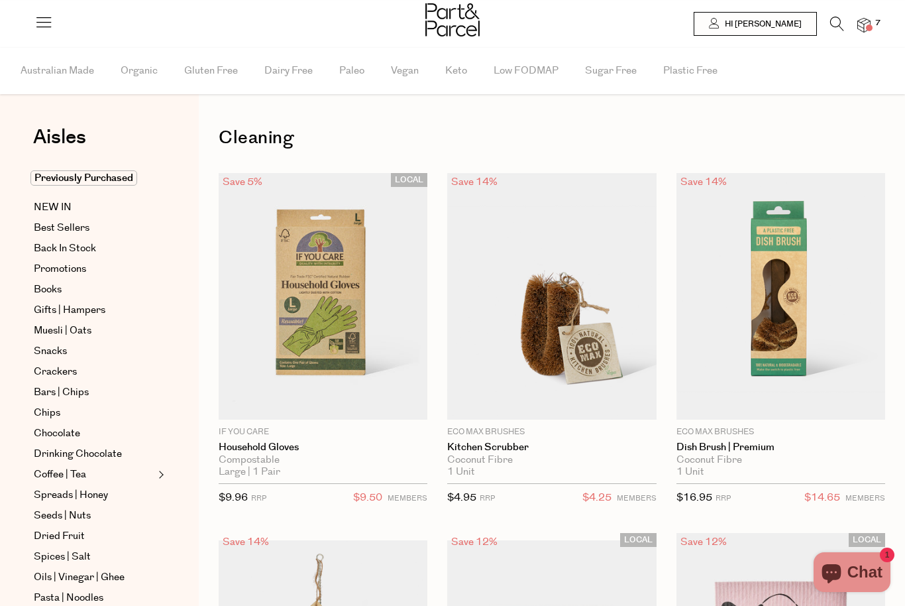
click at [871, 22] on img at bounding box center [863, 25] width 13 height 15
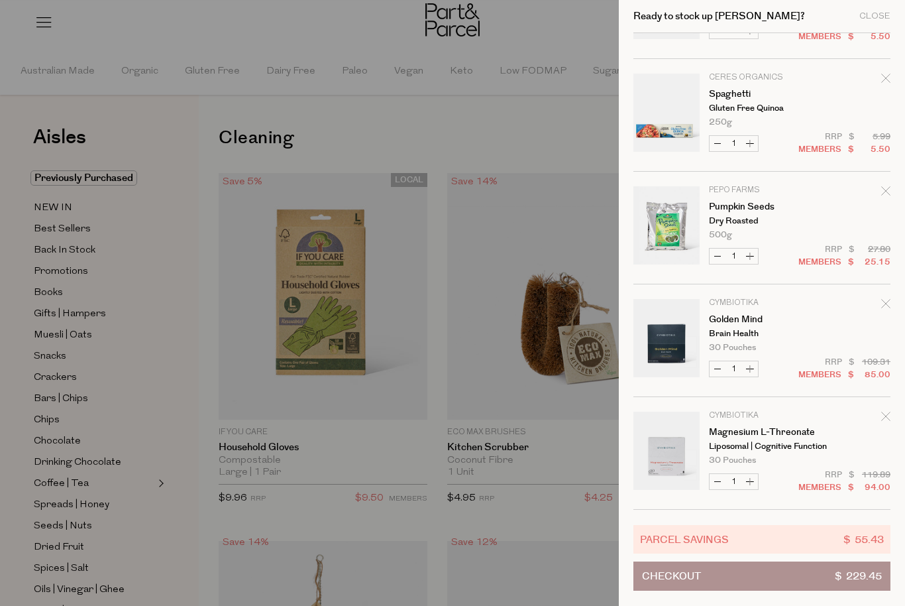
scroll to position [312, 0]
click at [889, 417] on icon "Remove Magnesium L-Threonate" at bounding box center [885, 415] width 9 height 9
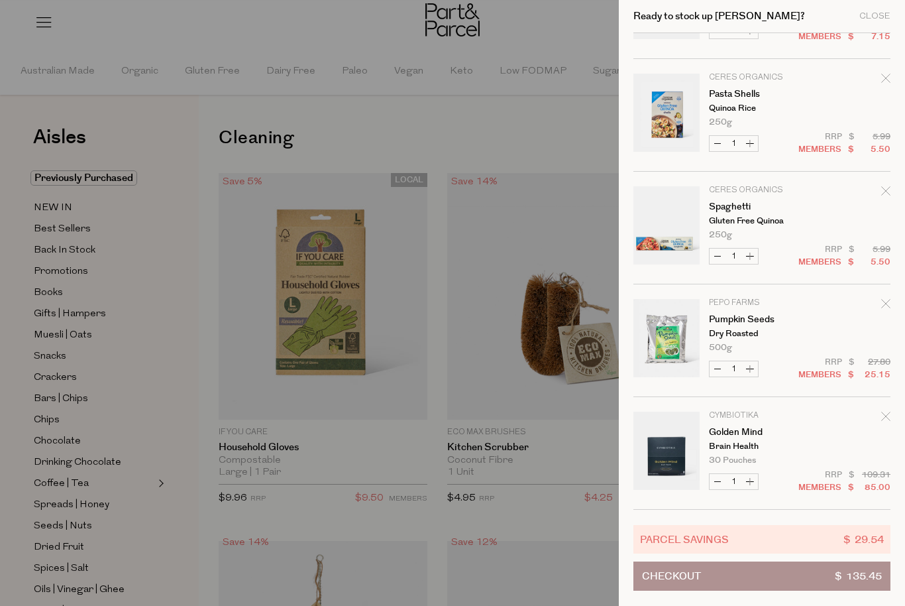
scroll to position [199, 0]
click at [889, 420] on icon "Remove Golden Mind" at bounding box center [885, 415] width 9 height 9
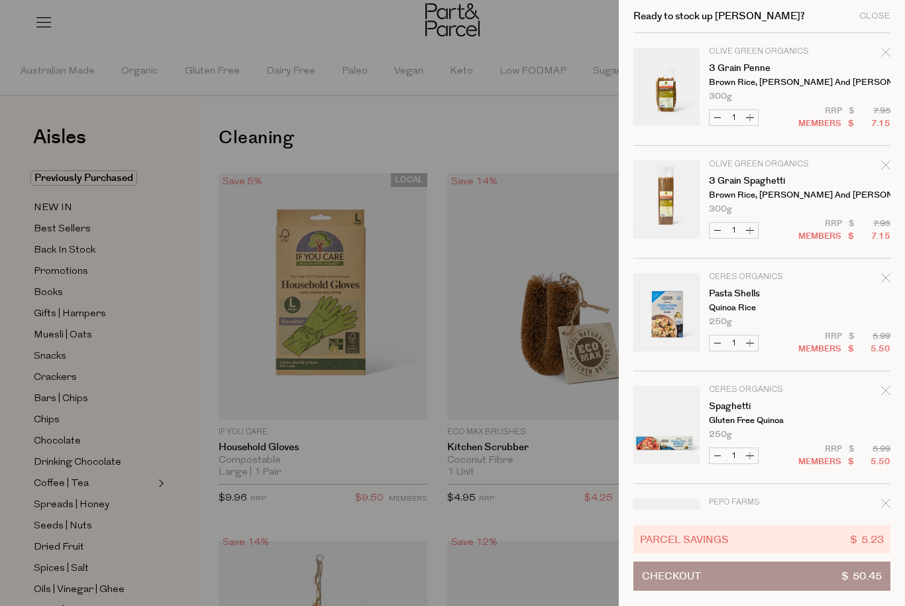
click at [864, 12] on div "Close" at bounding box center [874, 16] width 31 height 9
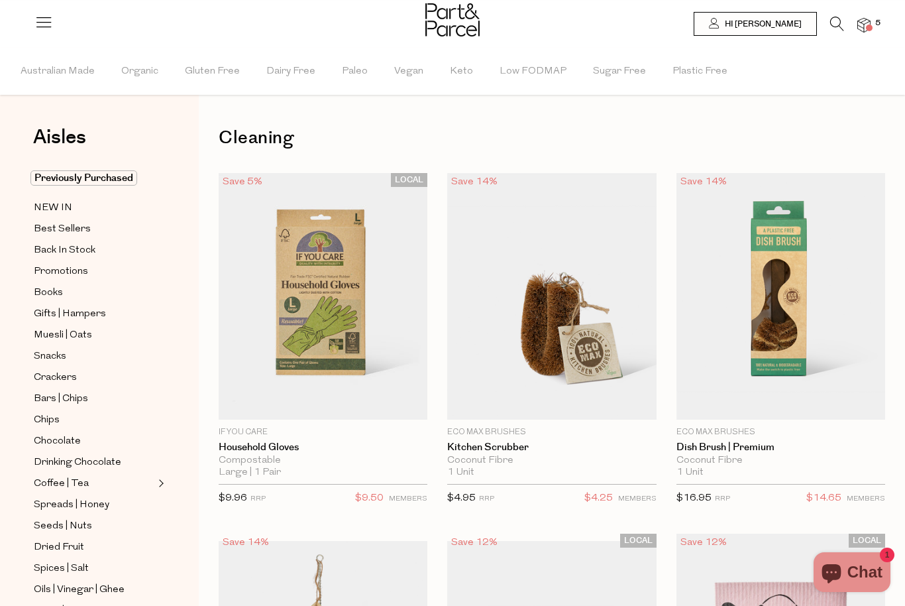
click at [62, 276] on span "Promotions" at bounding box center [61, 272] width 54 height 16
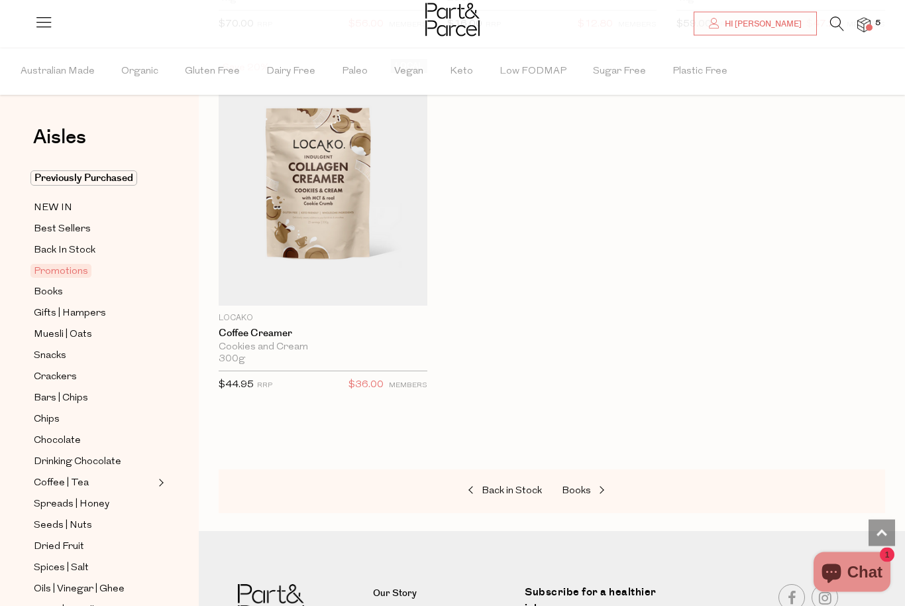
scroll to position [1931, 0]
click at [52, 333] on span "Muesli | Oats" at bounding box center [63, 335] width 58 height 16
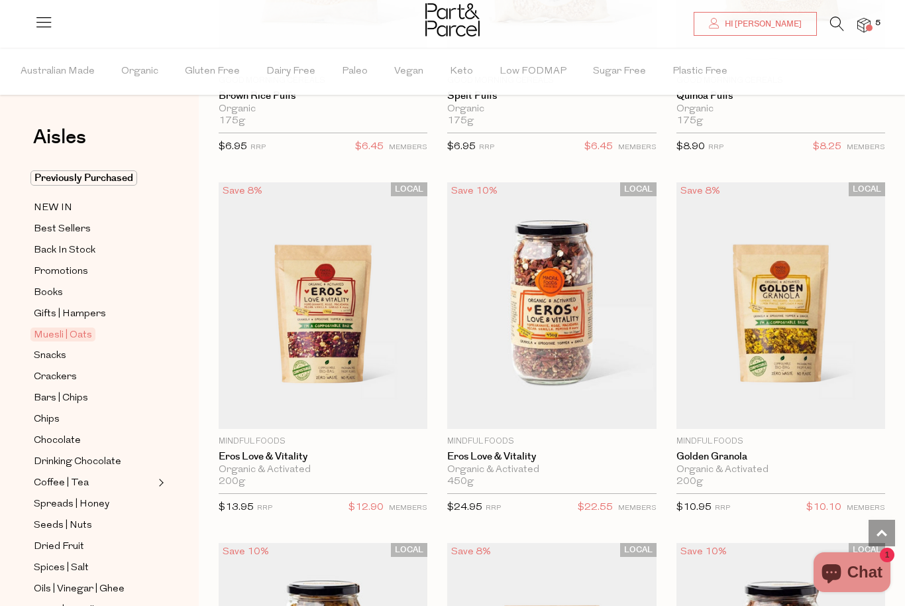
scroll to position [711, 0]
click at [476, 323] on img at bounding box center [551, 306] width 209 height 246
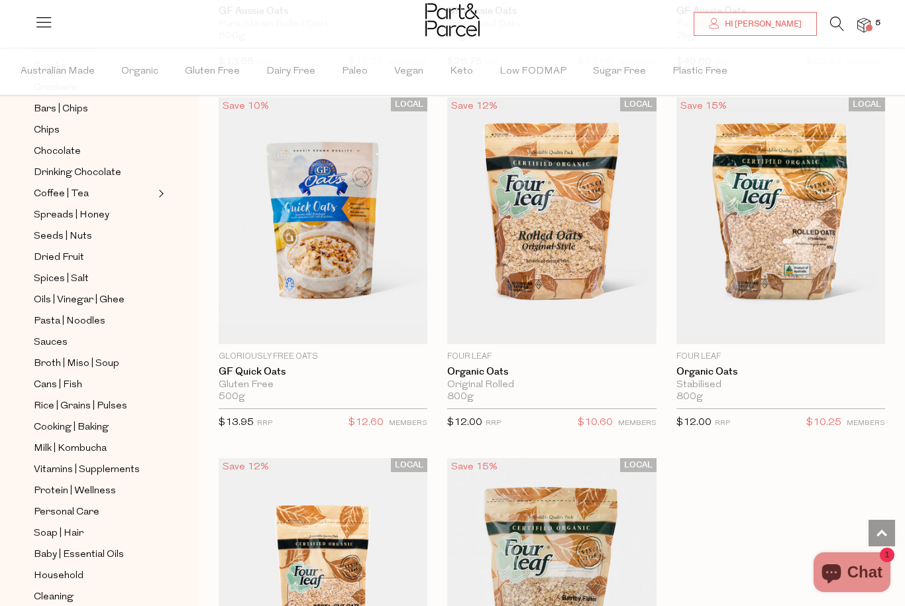
scroll to position [290, 0]
click at [78, 482] on span "Protein | Wellness" at bounding box center [75, 490] width 82 height 16
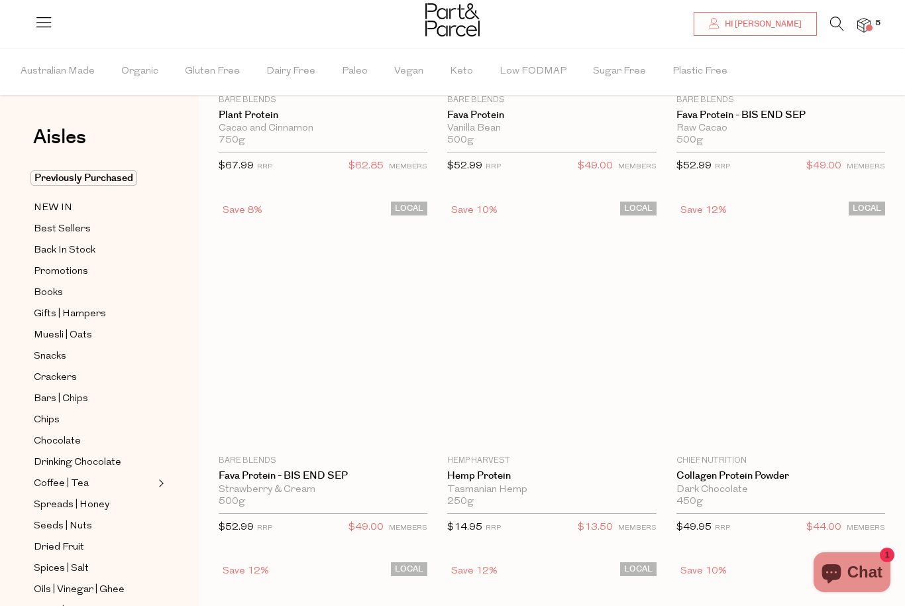
scroll to position [34, 0]
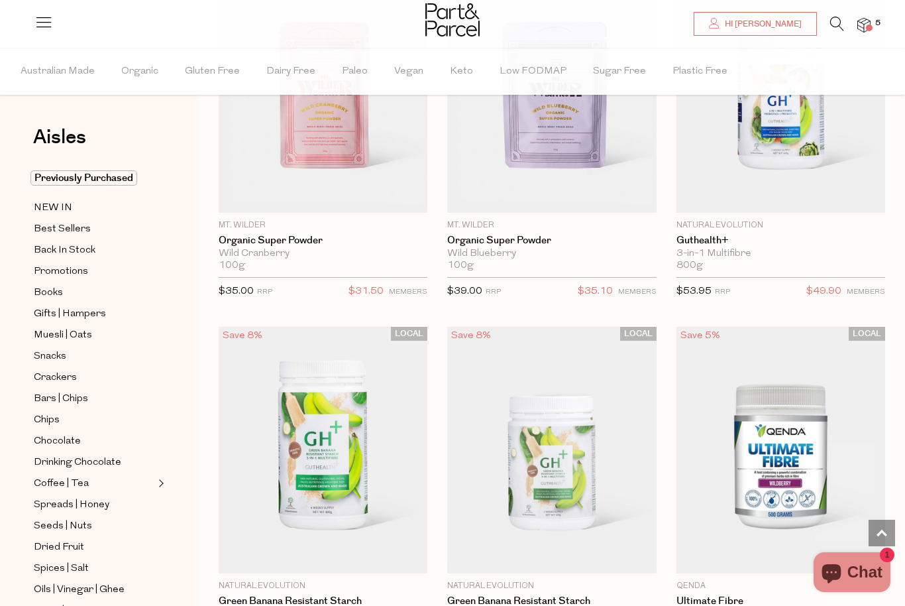
scroll to position [7069, 0]
click at [871, 23] on img at bounding box center [863, 25] width 13 height 15
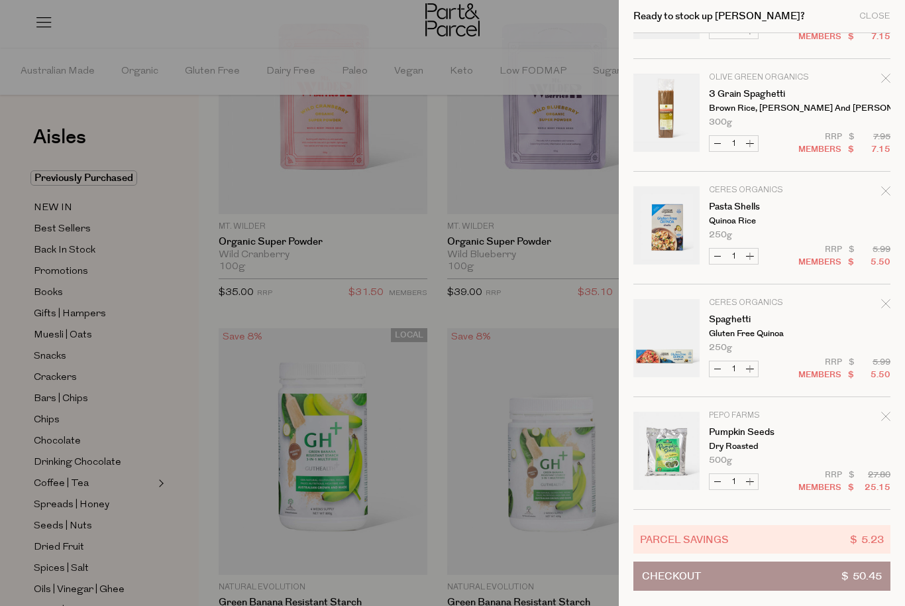
scroll to position [87, 0]
click at [719, 324] on link "Spaghetti" at bounding box center [760, 319] width 103 height 9
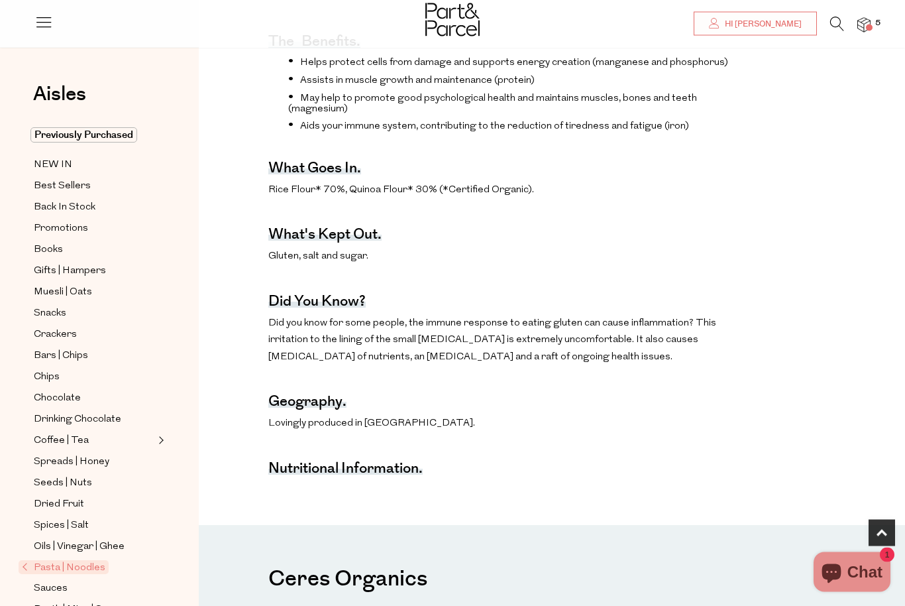
scroll to position [480, 0]
click at [331, 466] on h4 "Nutritional Information." at bounding box center [345, 469] width 154 height 9
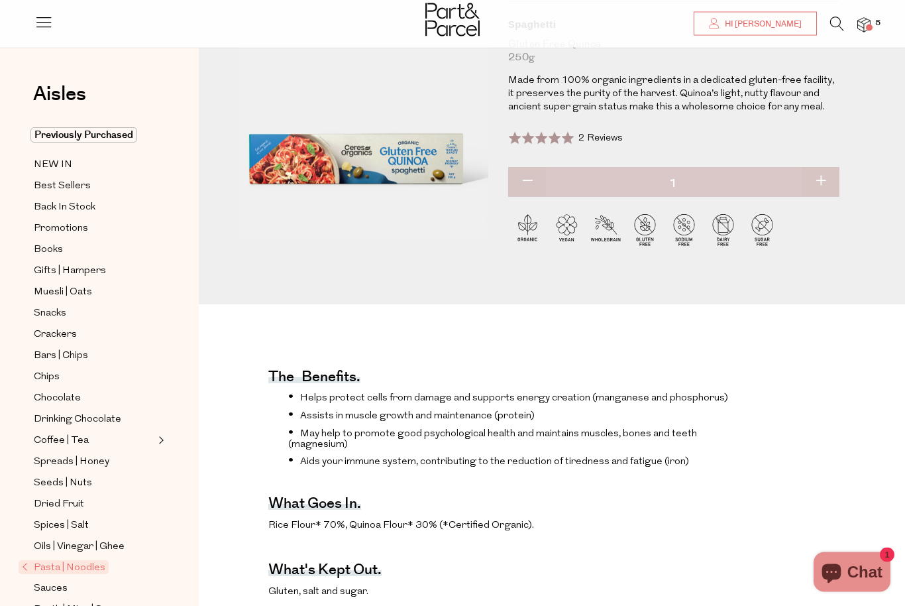
scroll to position [0, 0]
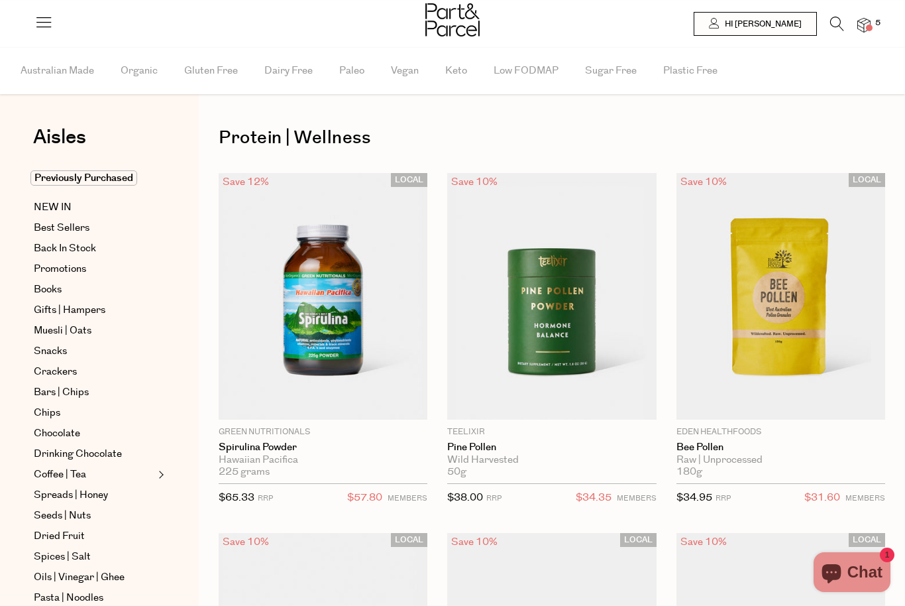
click at [871, 25] on img at bounding box center [863, 25] width 13 height 15
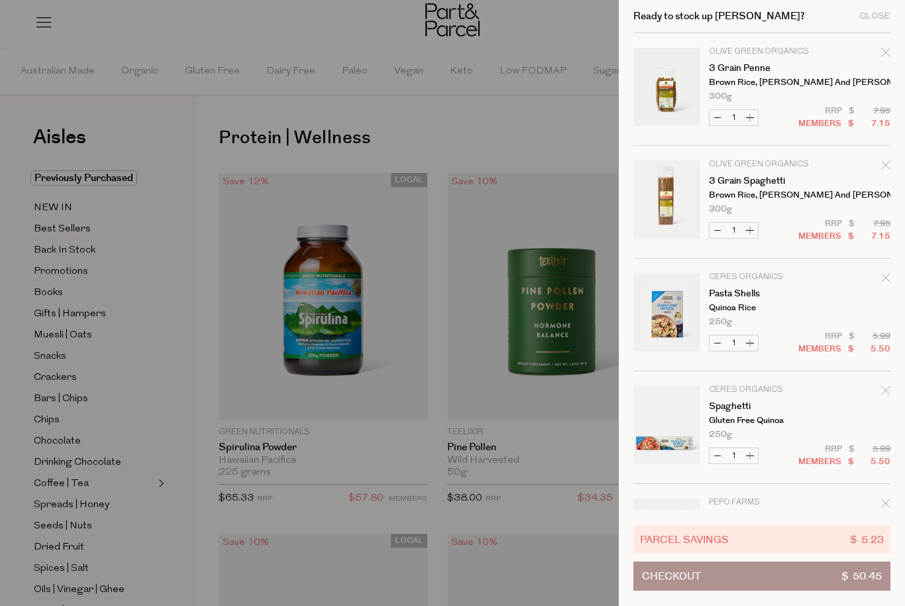
scroll to position [3892, 0]
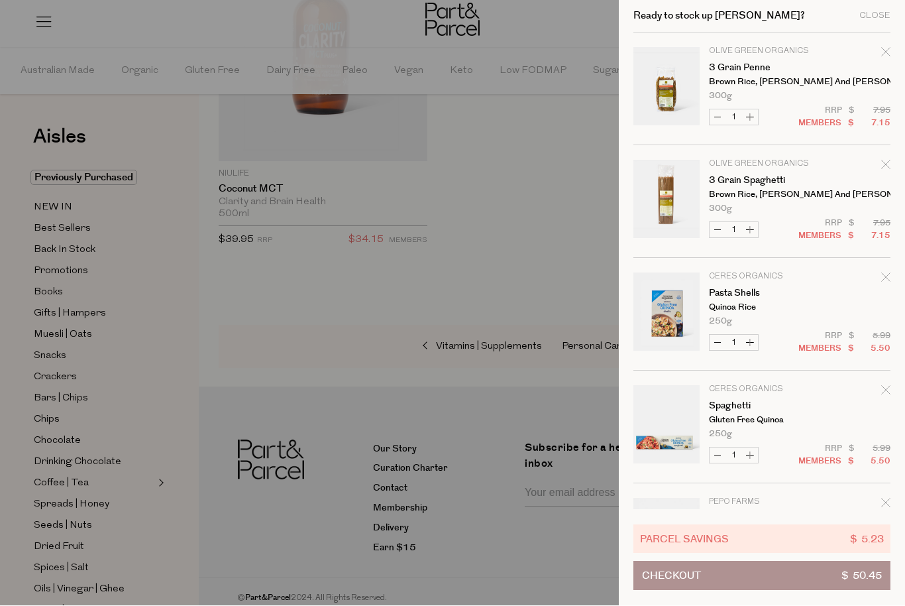
click at [731, 73] on link "3 Grain Penne" at bounding box center [760, 68] width 103 height 9
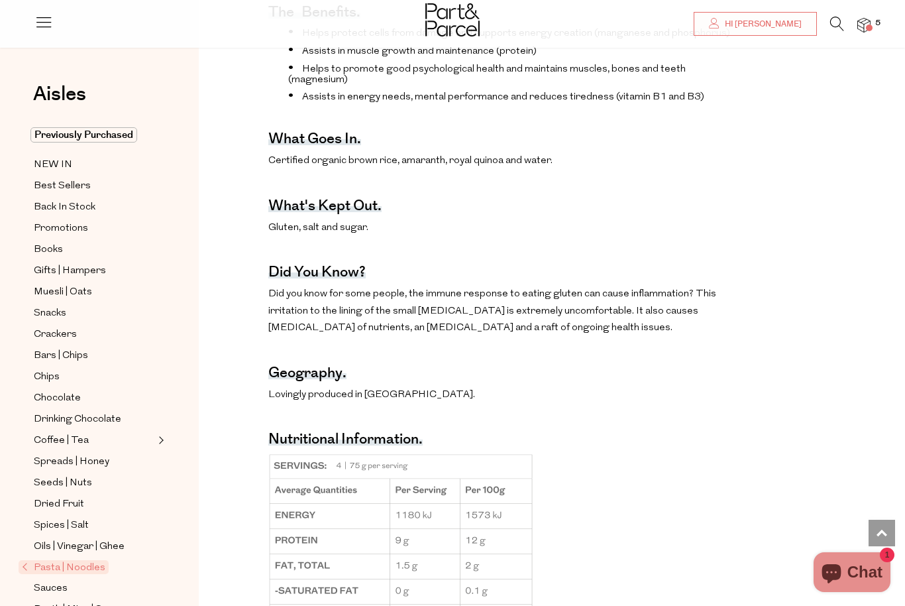
scroll to position [537, 0]
click at [875, 13] on div at bounding box center [452, 21] width 905 height 43
click at [871, 26] on img at bounding box center [863, 25] width 13 height 15
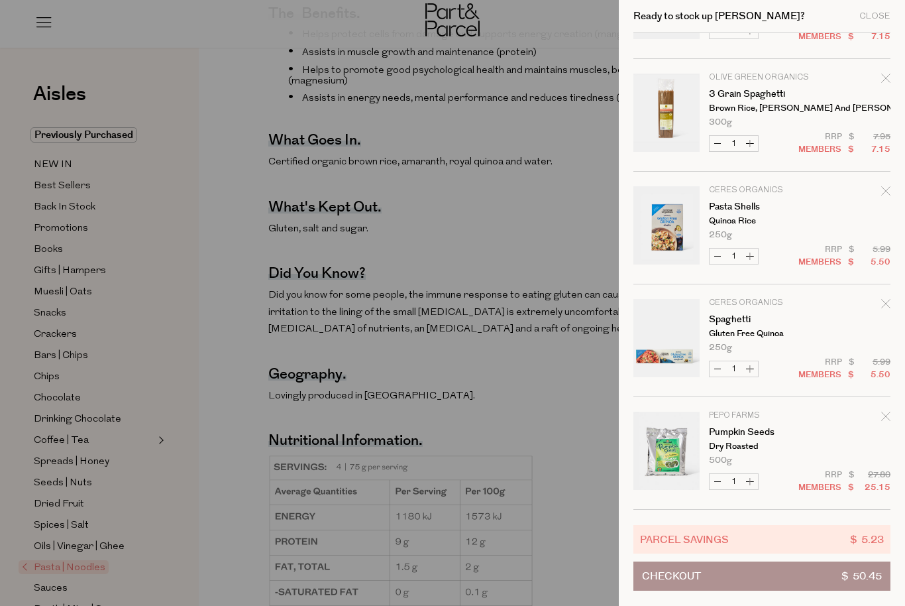
scroll to position [87, 0]
click at [867, 576] on span "$ 50.45" at bounding box center [861, 576] width 40 height 28
